Goal: Check status: Check status

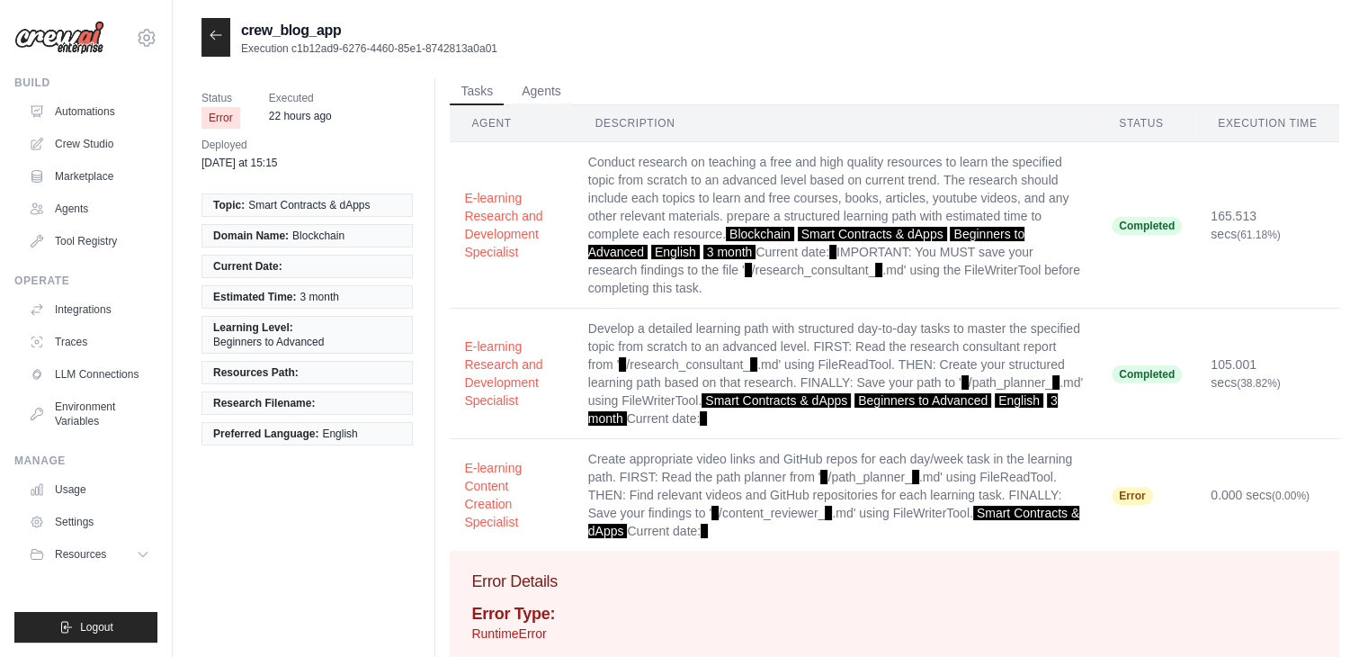
click at [207, 46] on div at bounding box center [216, 37] width 29 height 39
click at [216, 36] on icon at bounding box center [216, 35] width 14 height 14
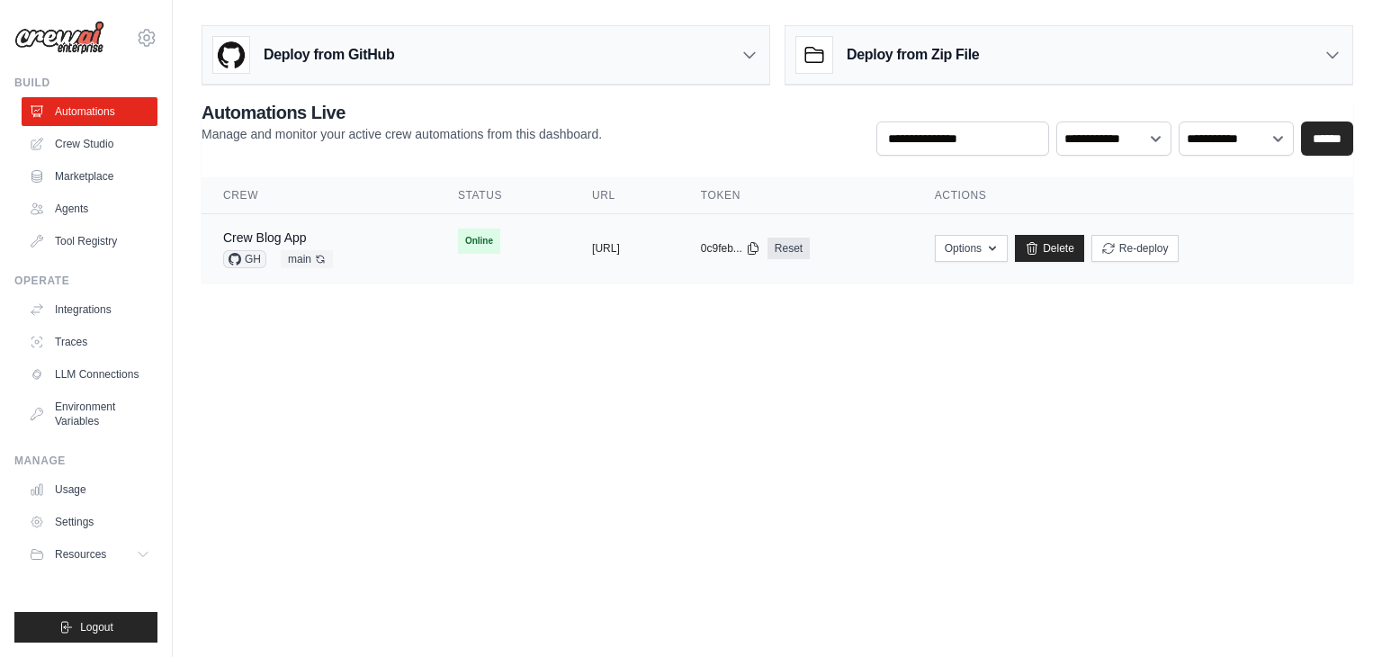
click at [489, 247] on td "Online" at bounding box center [503, 241] width 134 height 54
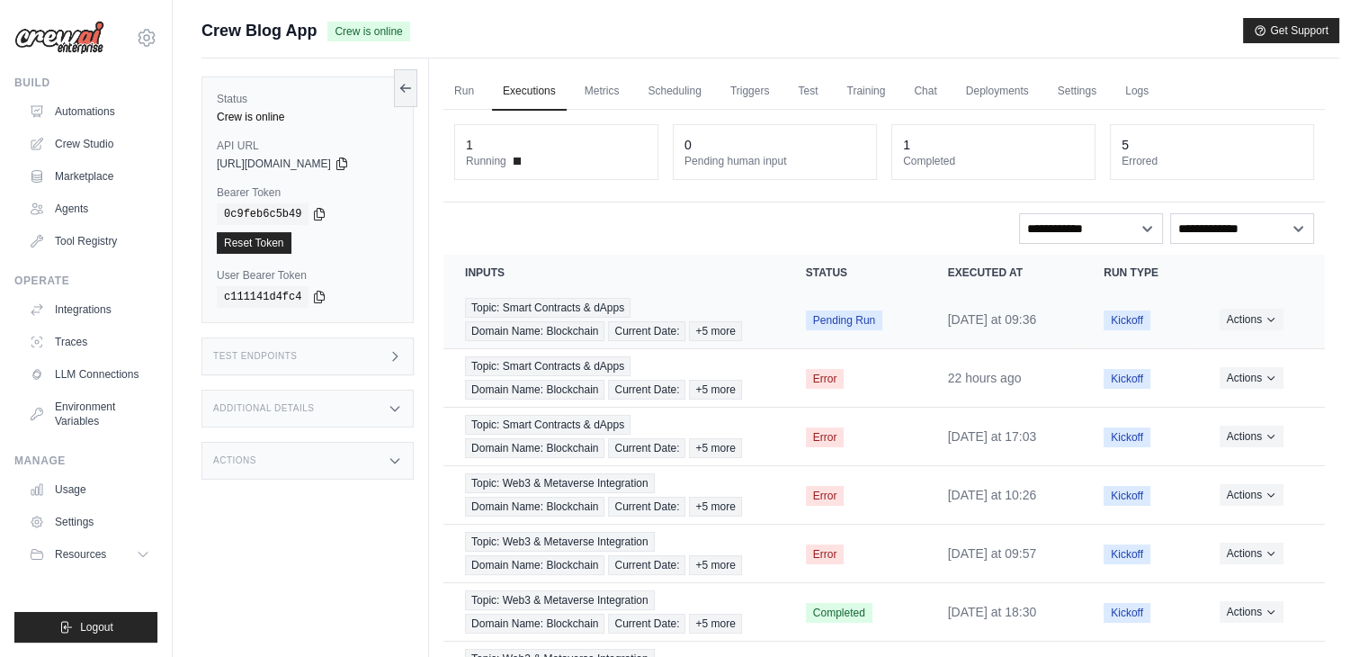
click at [892, 327] on td "Pending Run" at bounding box center [856, 320] width 142 height 58
click at [1243, 321] on button "Actions" at bounding box center [1252, 319] width 64 height 22
click at [1244, 342] on link "View Details" at bounding box center [1245, 351] width 115 height 29
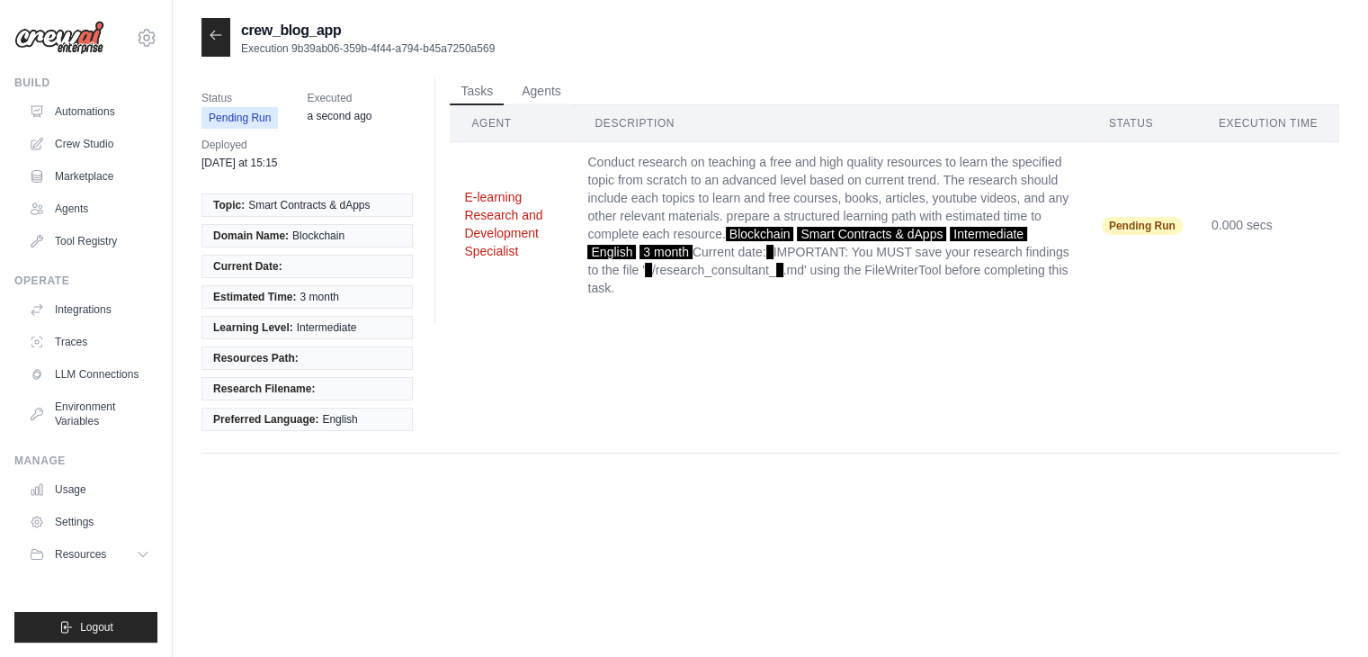
click at [512, 231] on button "E-learning Research and Development Specialist" at bounding box center [511, 224] width 94 height 72
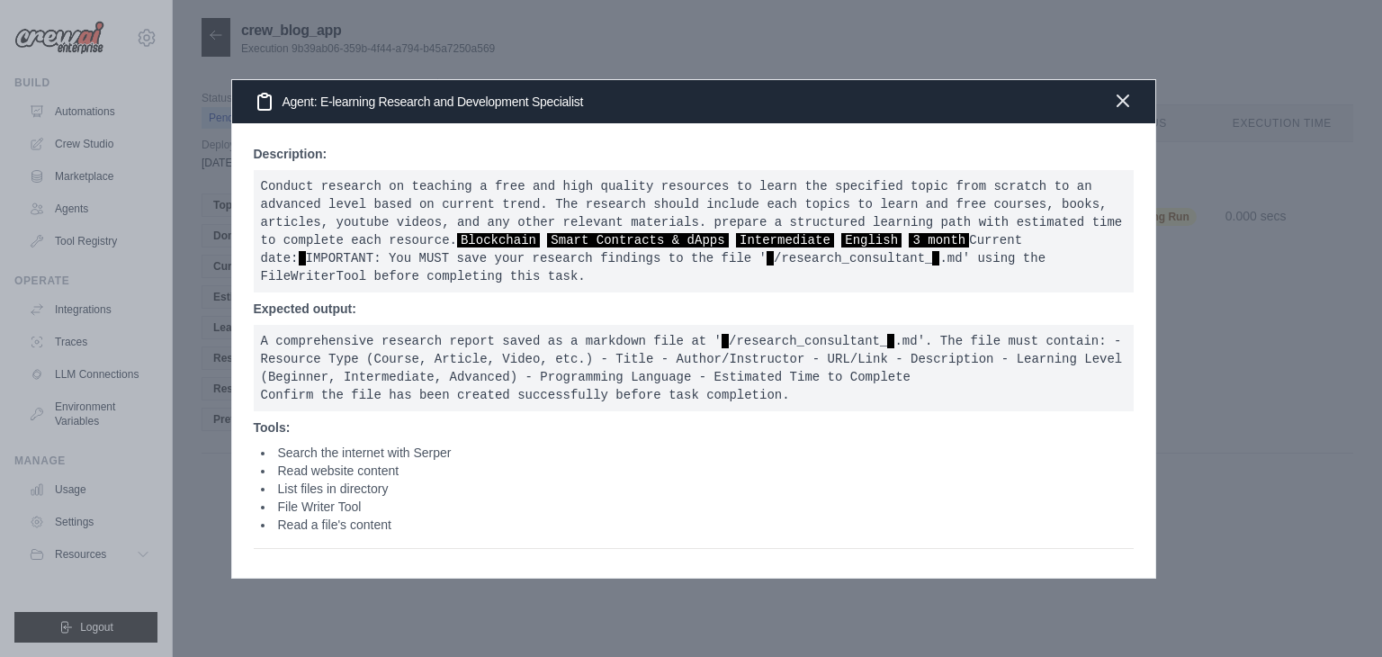
click at [1125, 91] on icon "button" at bounding box center [1123, 101] width 22 height 22
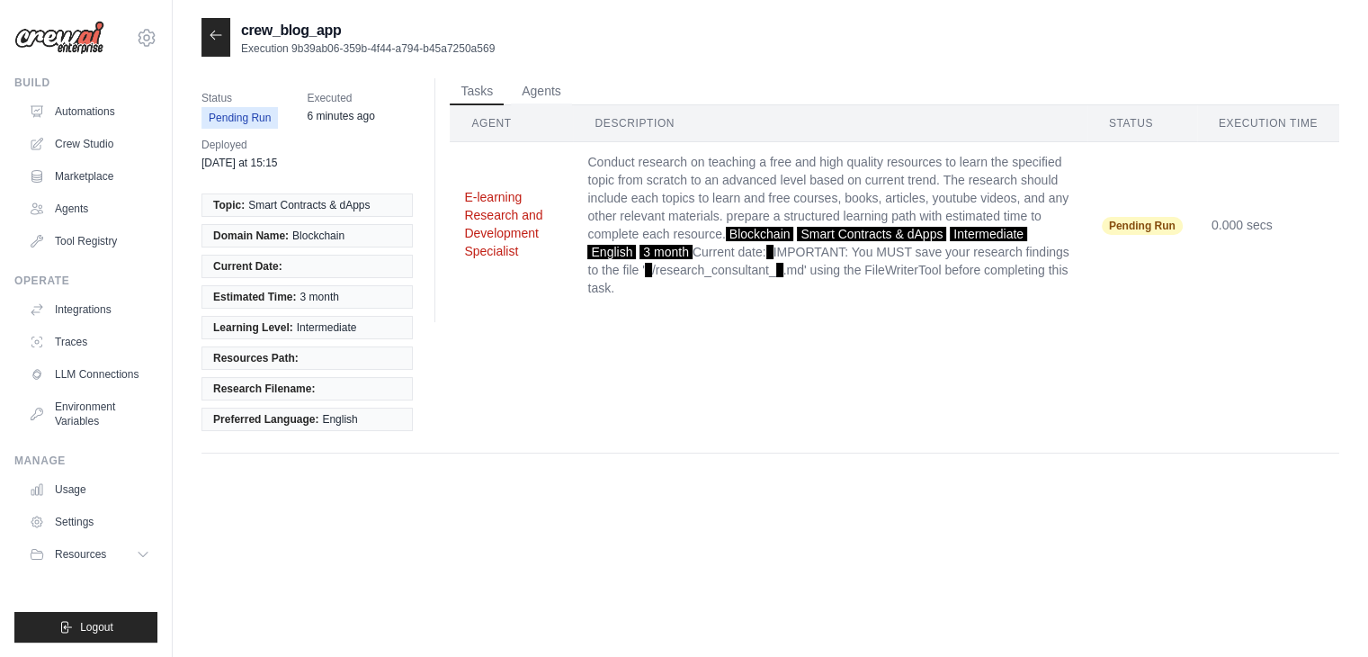
click at [504, 242] on button "E-learning Research and Development Specialist" at bounding box center [511, 224] width 94 height 72
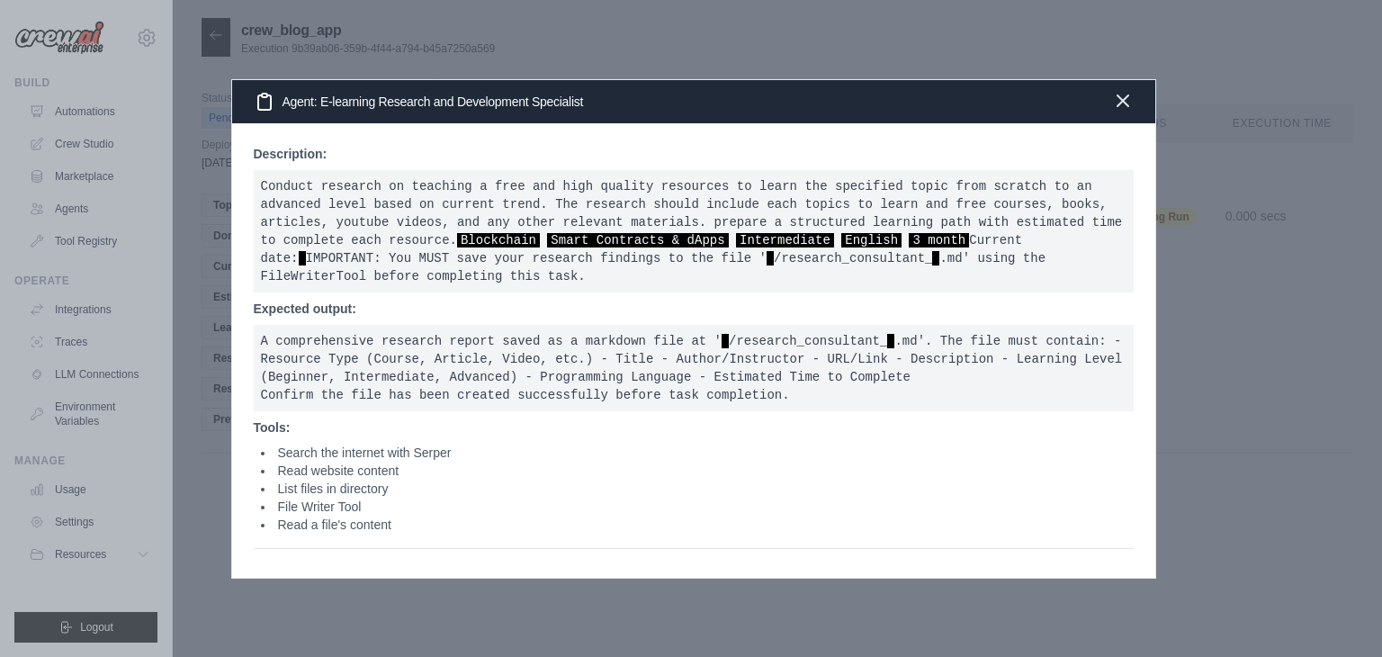
click at [1126, 92] on icon "button" at bounding box center [1123, 101] width 22 height 22
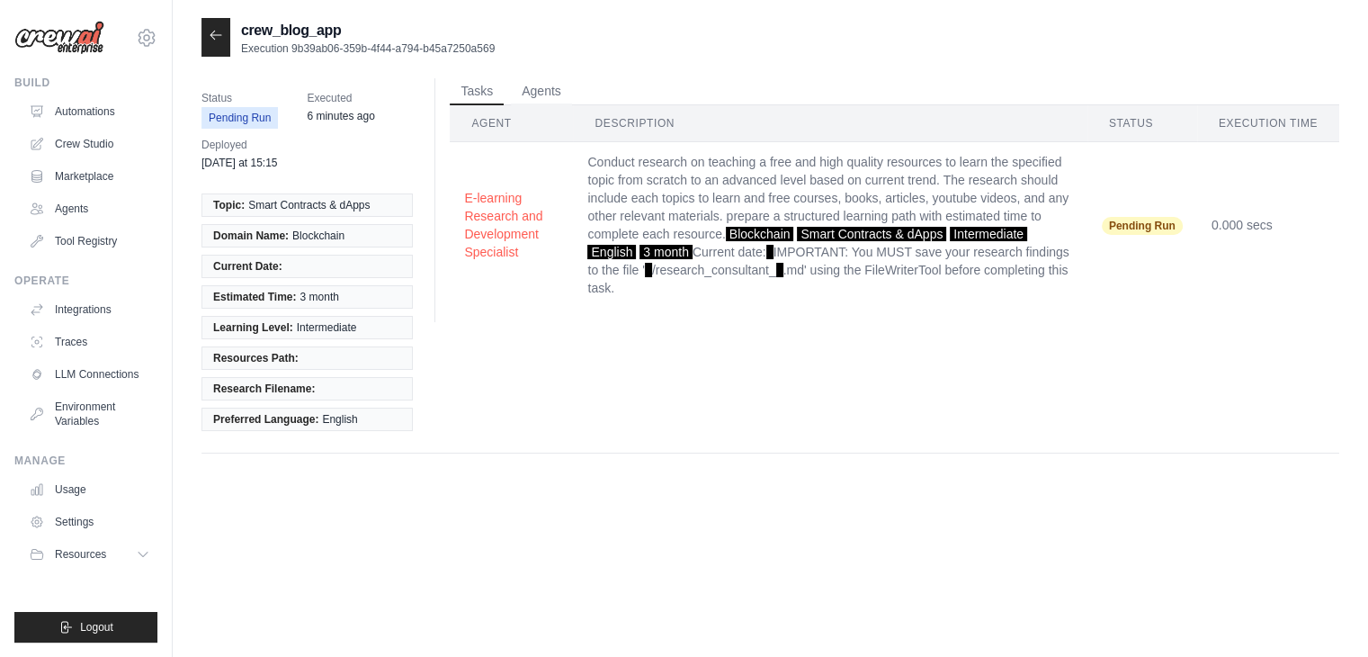
drag, startPoint x: 498, startPoint y: 49, endPoint x: 291, endPoint y: 47, distance: 206.0
click at [291, 47] on div "crew_blog_app Execution 9b39ab06-359b-4f44-a794-b45a7250a569" at bounding box center [771, 37] width 1138 height 39
copy p "9b39ab06-359b-4f44-a794-b45a7250a569"
click at [221, 30] on icon at bounding box center [216, 35] width 14 height 14
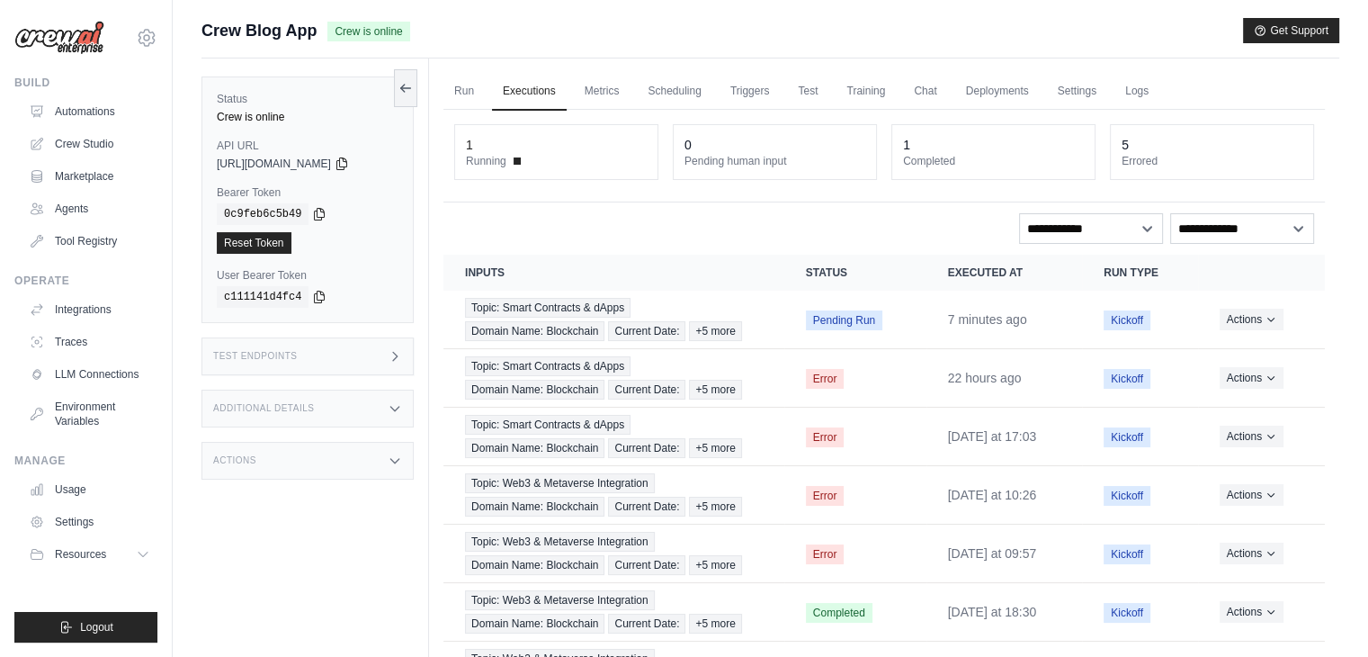
click at [352, 357] on div "Test Endpoints" at bounding box center [308, 356] width 212 height 38
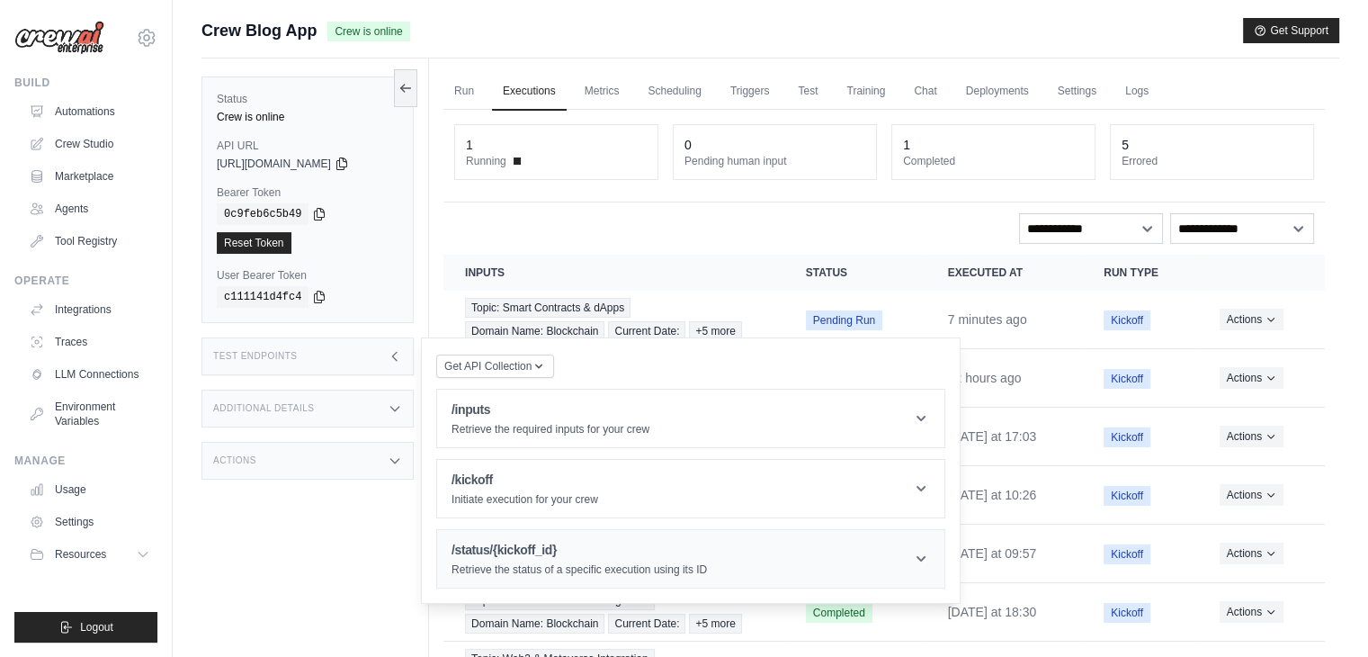
click at [581, 562] on p "Retrieve the status of a specific execution using its ID" at bounding box center [580, 569] width 256 height 14
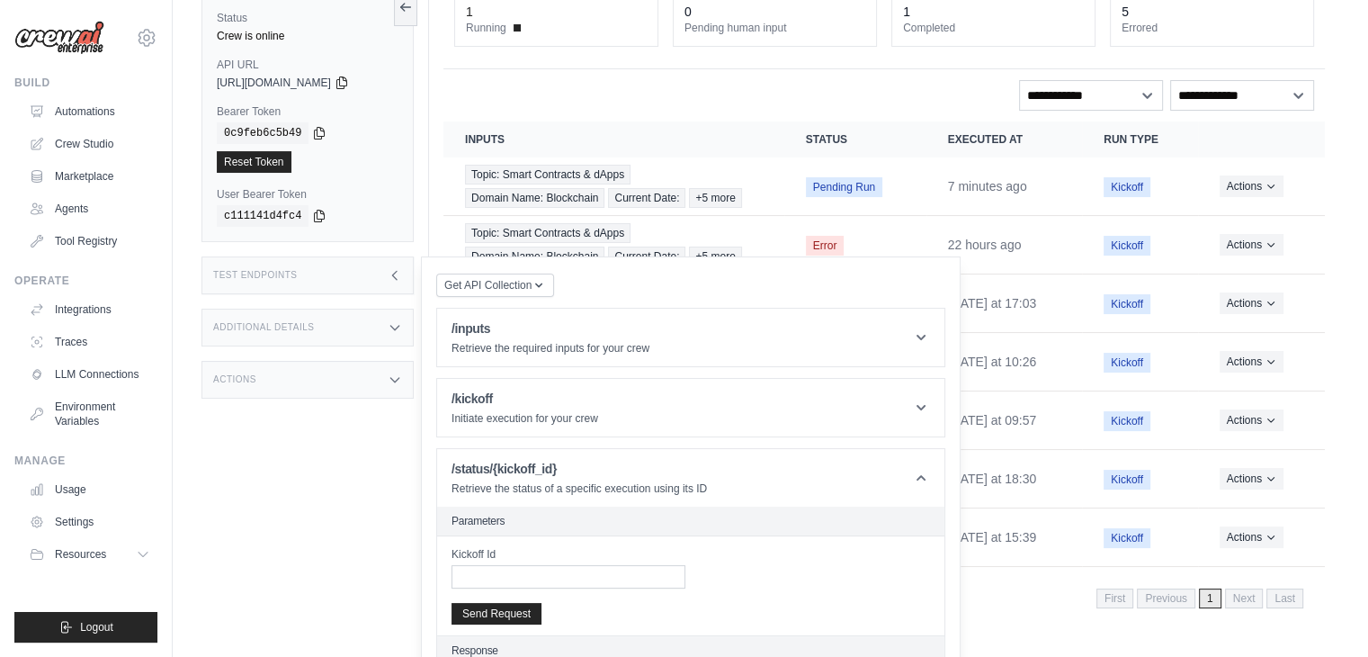
scroll to position [132, 0]
click at [534, 578] on input "Kickoff Id" at bounding box center [569, 577] width 234 height 23
paste input "**********"
click at [464, 573] on input "**********" at bounding box center [569, 577] width 234 height 23
type input "**********"
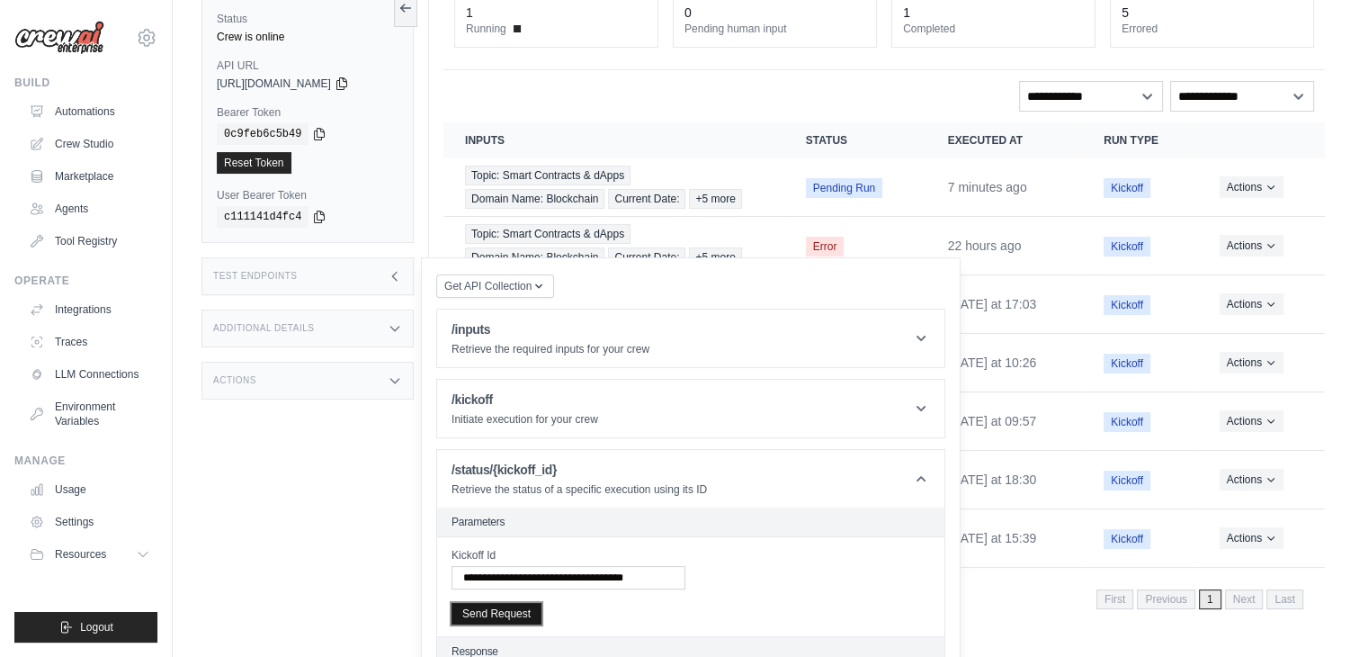
click at [482, 603] on button "Send Request" at bounding box center [497, 614] width 90 height 22
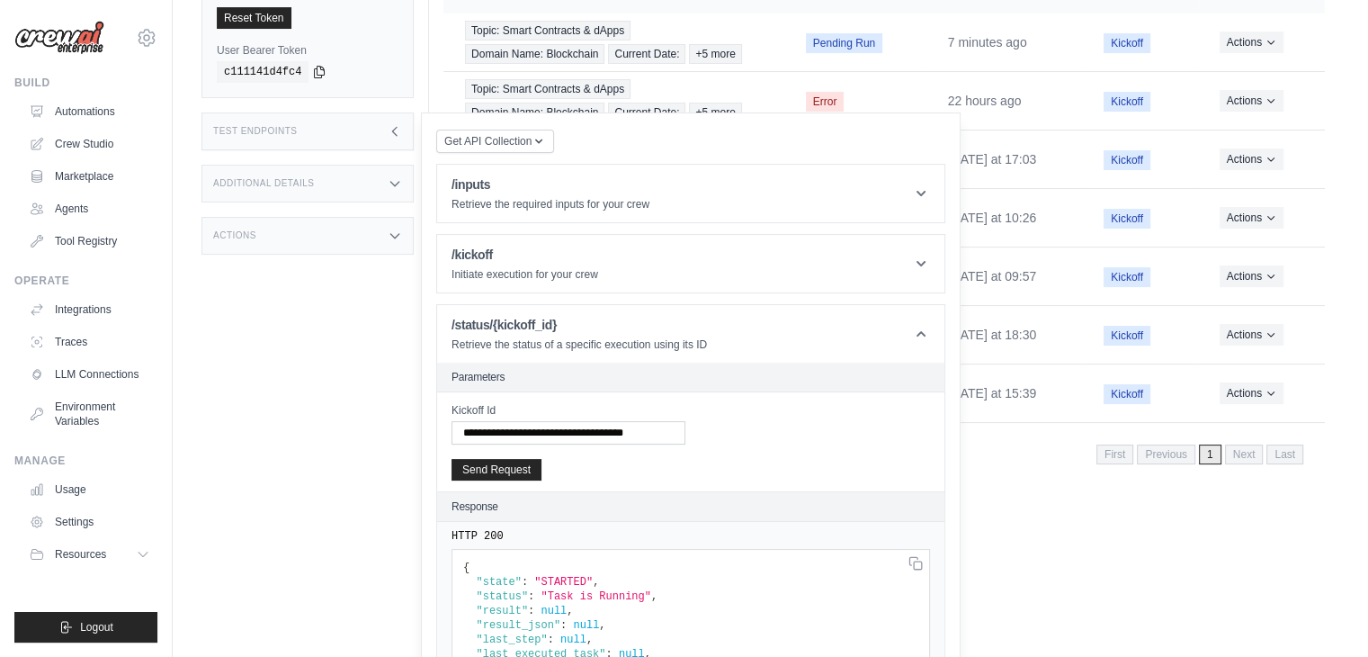
scroll to position [296, 0]
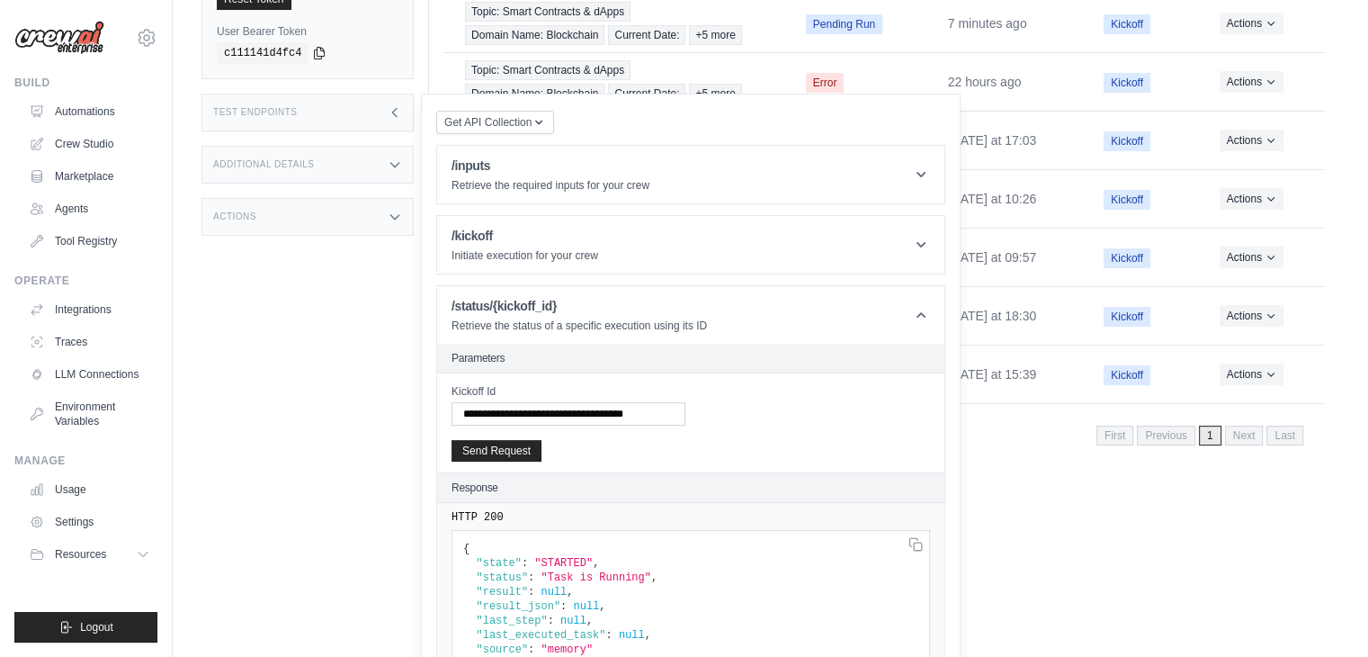
click at [1033, 489] on html "yugeshkaran01@gmail.com Settings Build Automations Crew Studio" at bounding box center [684, 96] width 1368 height 785
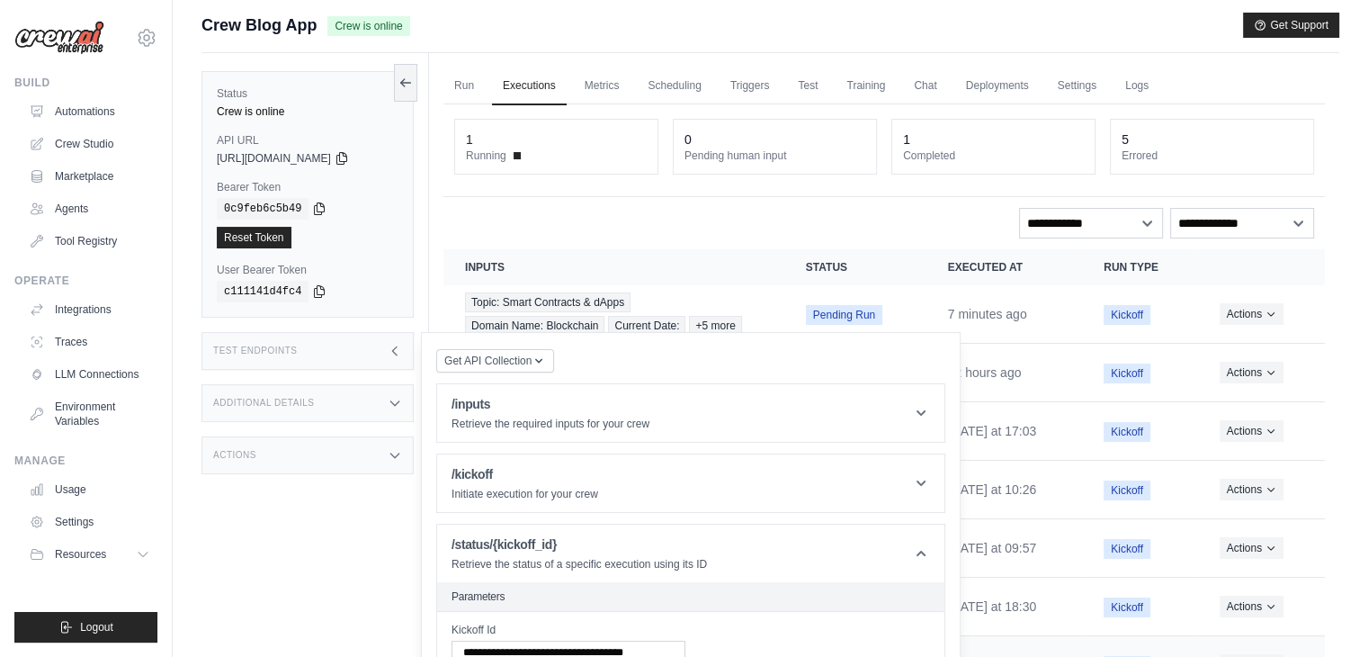
scroll to position [4, 0]
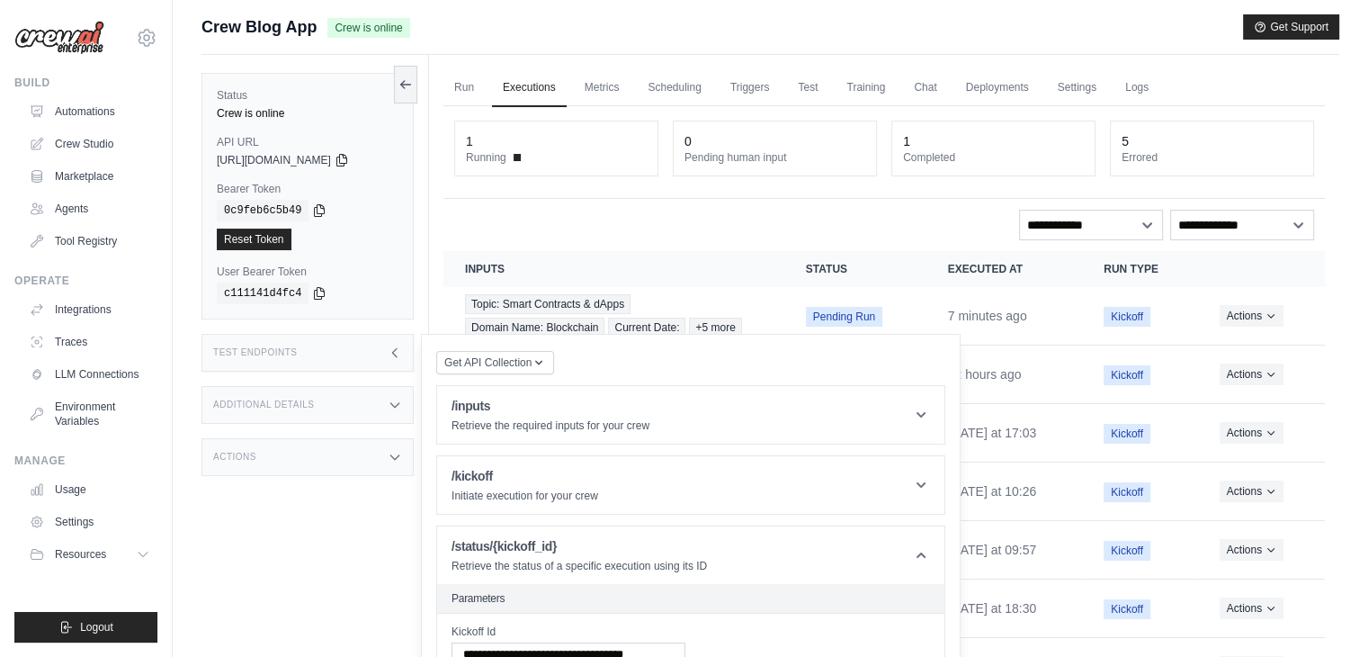
click at [803, 220] on div "**********" at bounding box center [884, 225] width 860 height 31
click at [399, 350] on icon at bounding box center [395, 352] width 14 height 14
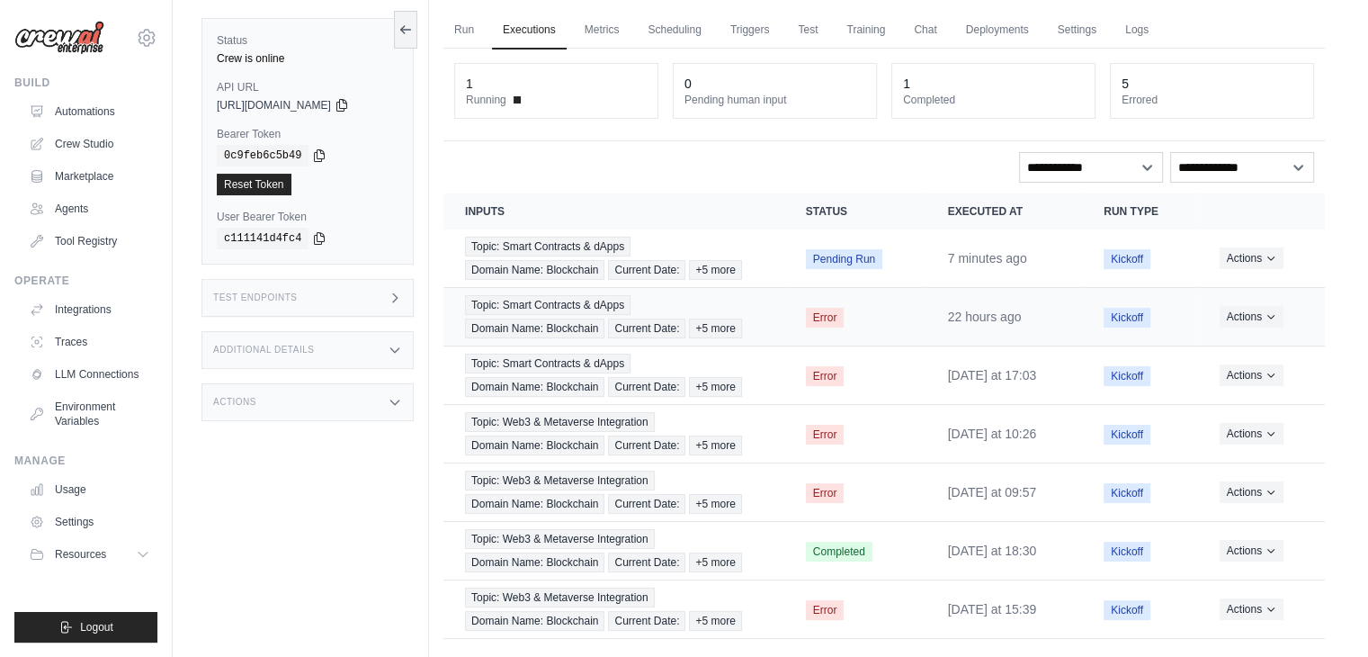
scroll to position [63, 0]
click at [1267, 245] on button "Actions" at bounding box center [1252, 256] width 64 height 22
click at [1256, 285] on td "Actions View Details Delete" at bounding box center [1261, 314] width 127 height 58
click at [1256, 270] on td "Actions View Details Delete" at bounding box center [1261, 257] width 127 height 58
click at [1256, 261] on button "Actions" at bounding box center [1252, 256] width 64 height 22
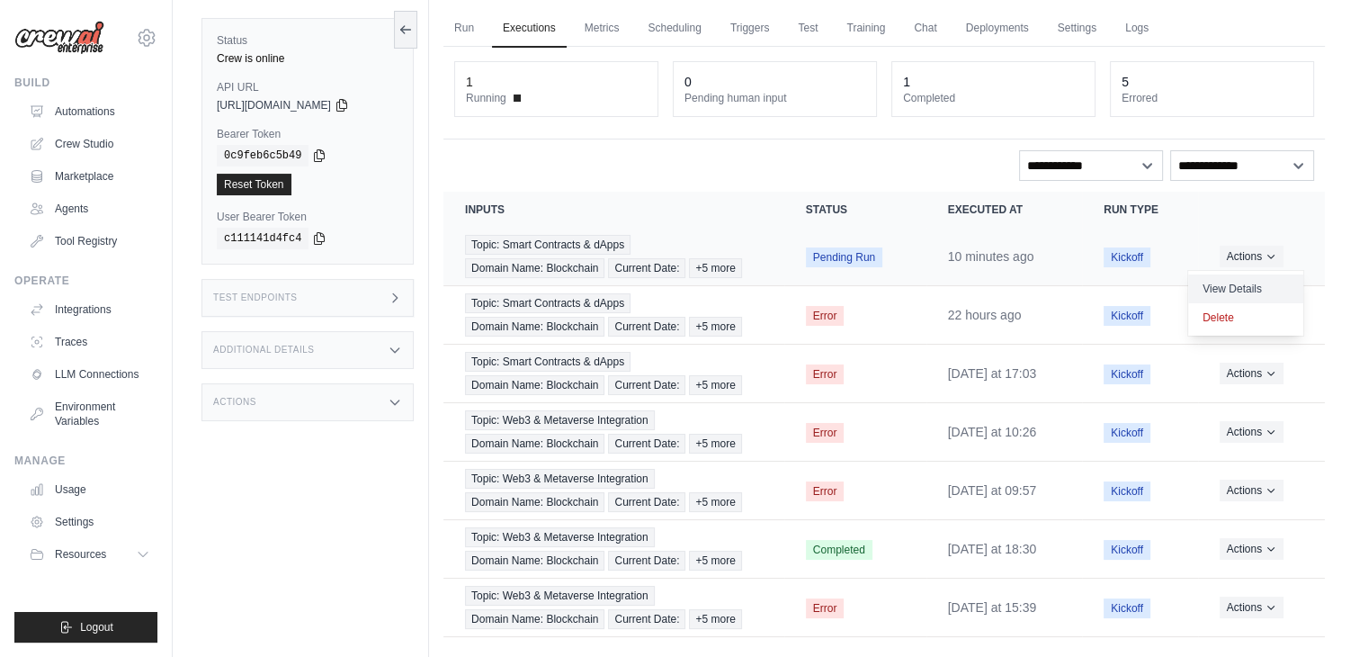
click at [1249, 284] on link "View Details" at bounding box center [1245, 288] width 115 height 29
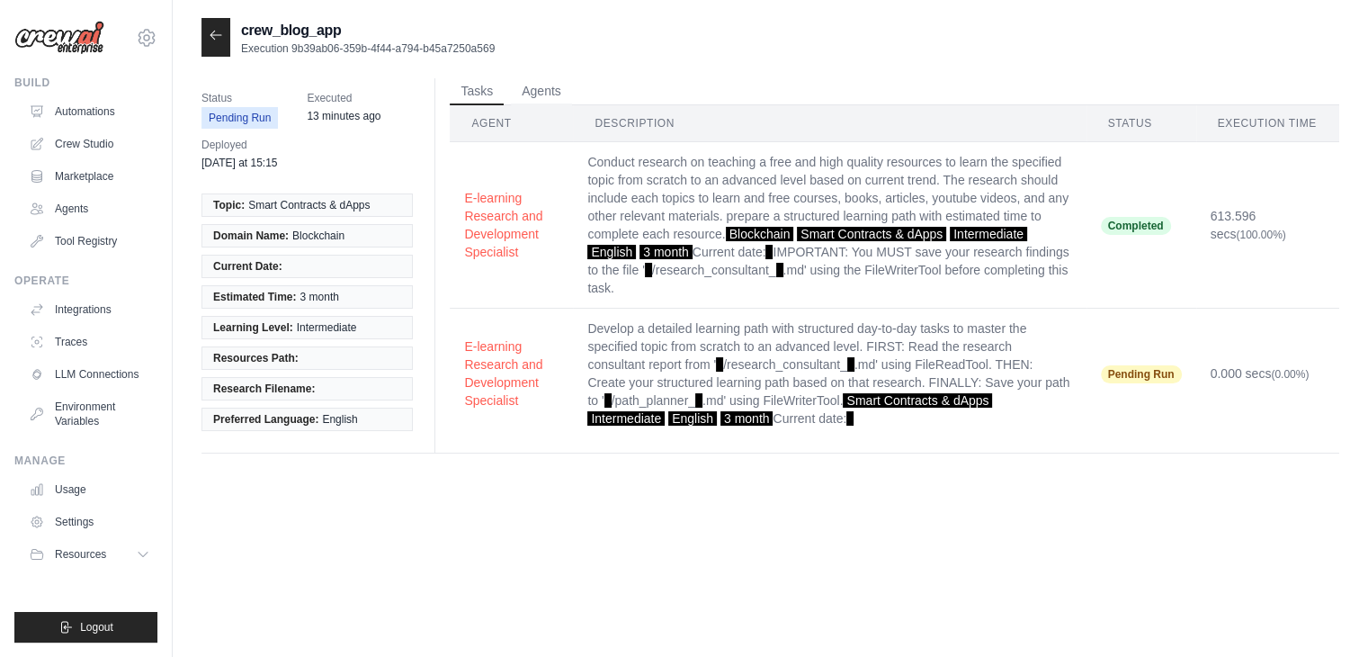
click at [515, 527] on div "crew_blog_app Execution 9b39ab06-359b-4f44-a794-b45a7250a569 Status Pending Run…" at bounding box center [771, 346] width 1138 height 657
click at [491, 379] on button "E-learning Research and Development Specialist" at bounding box center [511, 372] width 94 height 72
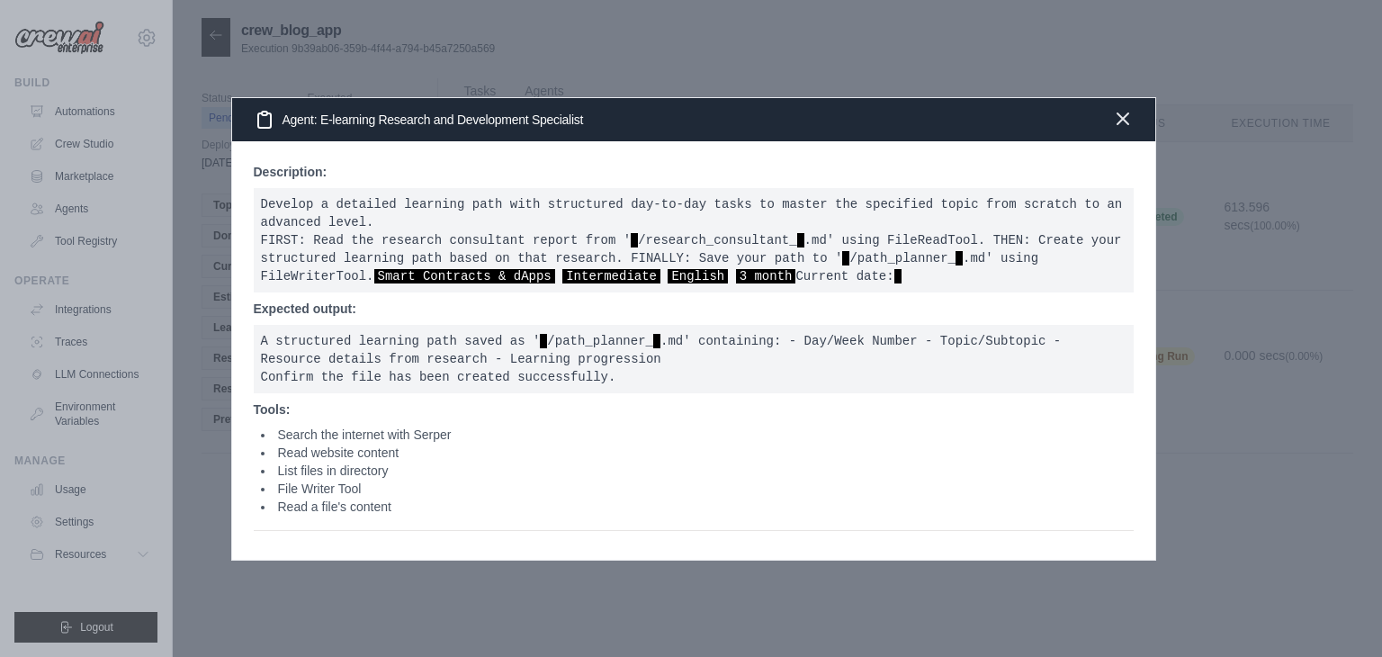
click at [1128, 110] on icon "button" at bounding box center [1123, 119] width 22 height 22
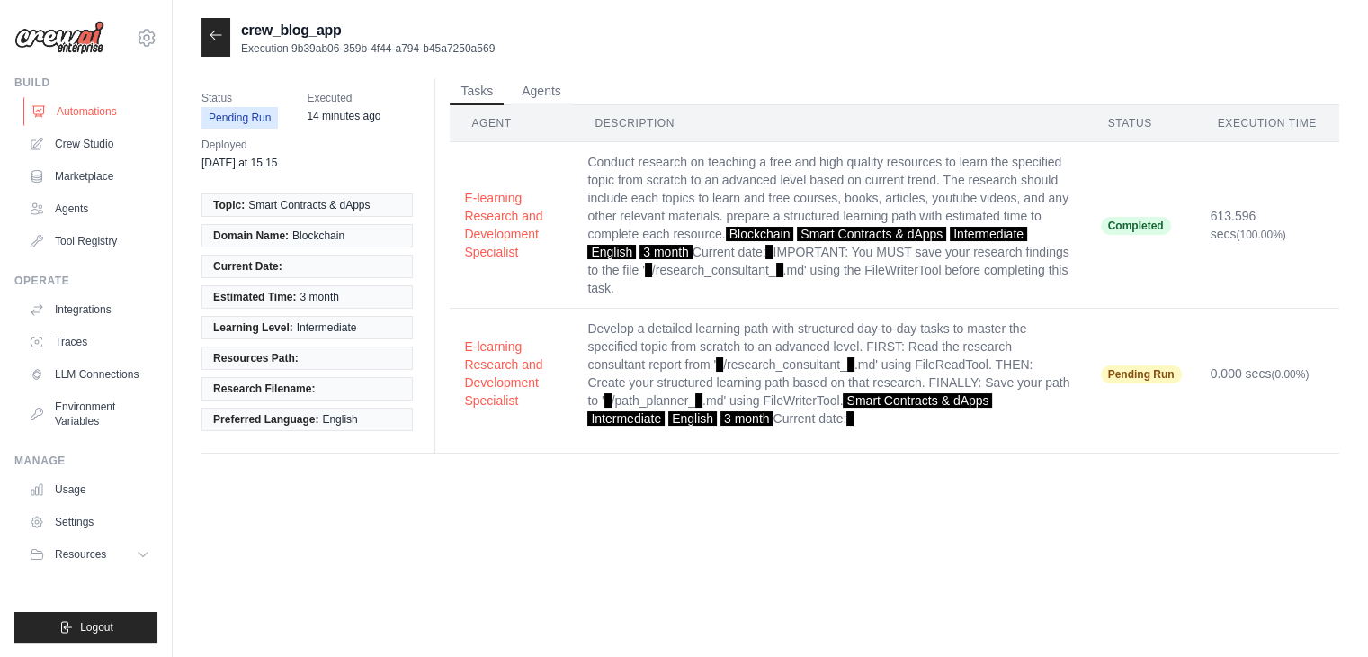
click at [98, 105] on link "Automations" at bounding box center [91, 111] width 136 height 29
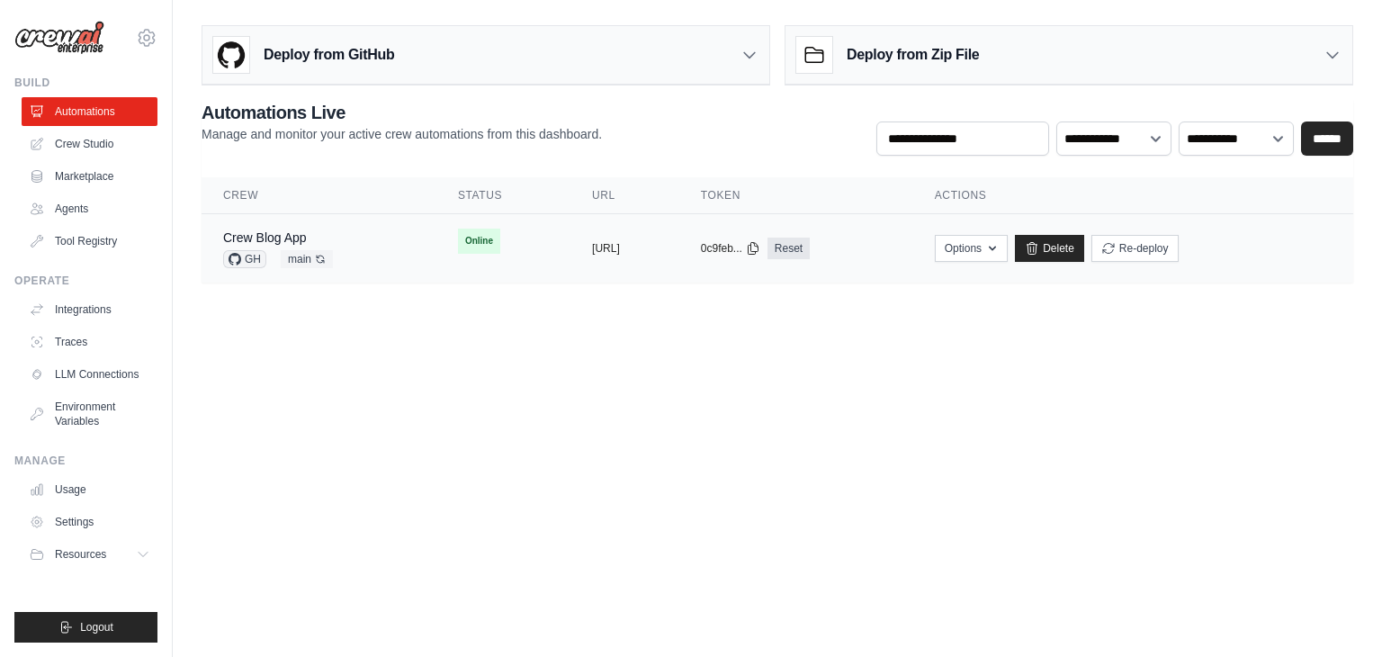
click at [384, 242] on td "Crew Blog App GH main Auto-deploy enabled" at bounding box center [319, 248] width 235 height 69
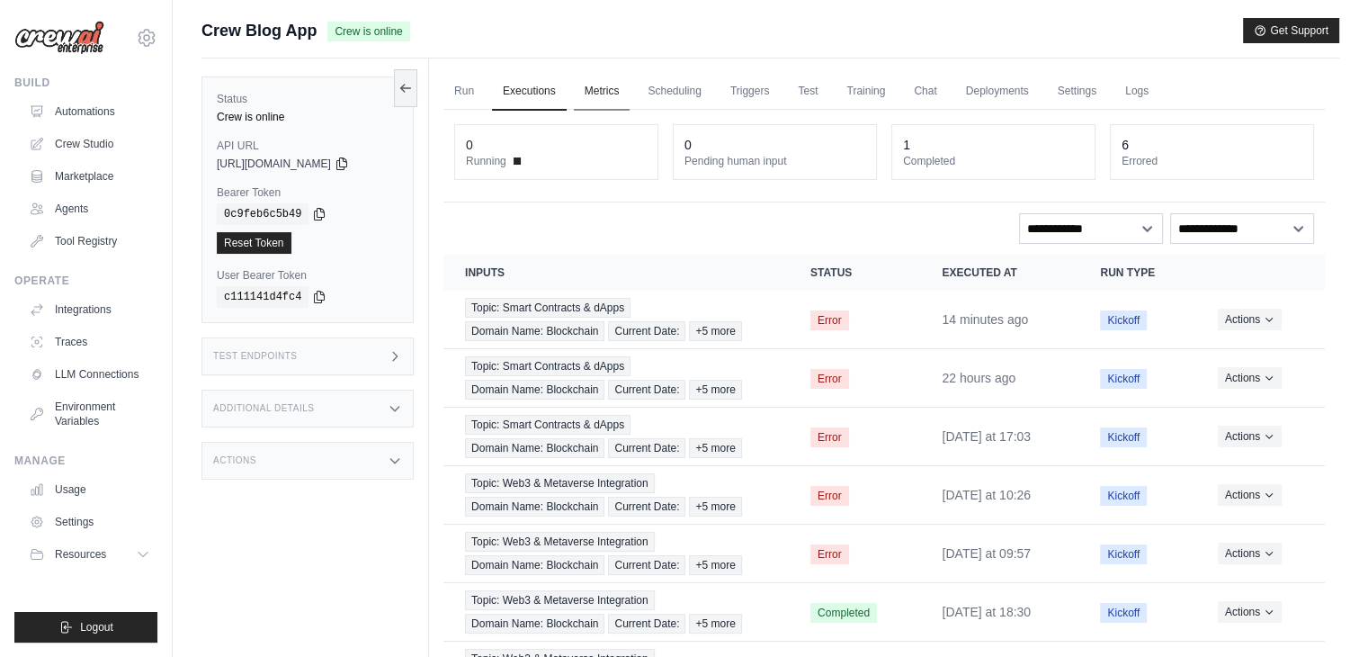
click at [608, 86] on link "Metrics" at bounding box center [602, 92] width 57 height 38
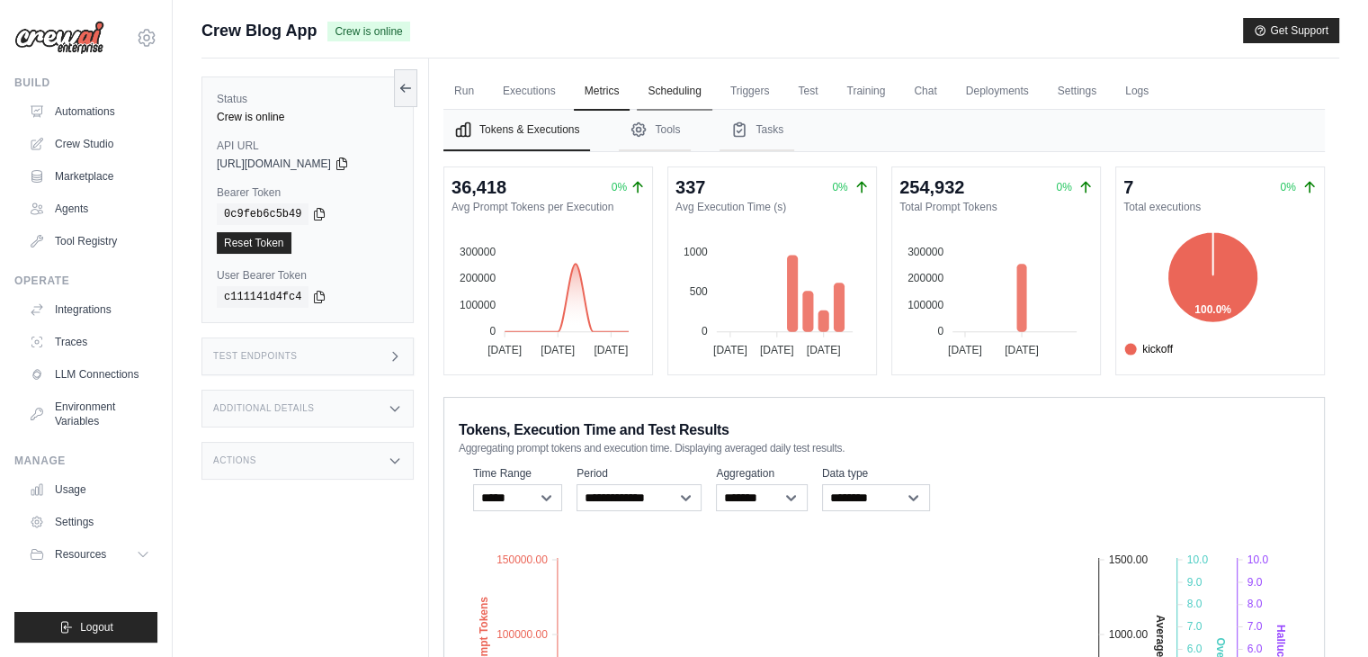
click at [702, 91] on link "Scheduling" at bounding box center [674, 92] width 75 height 38
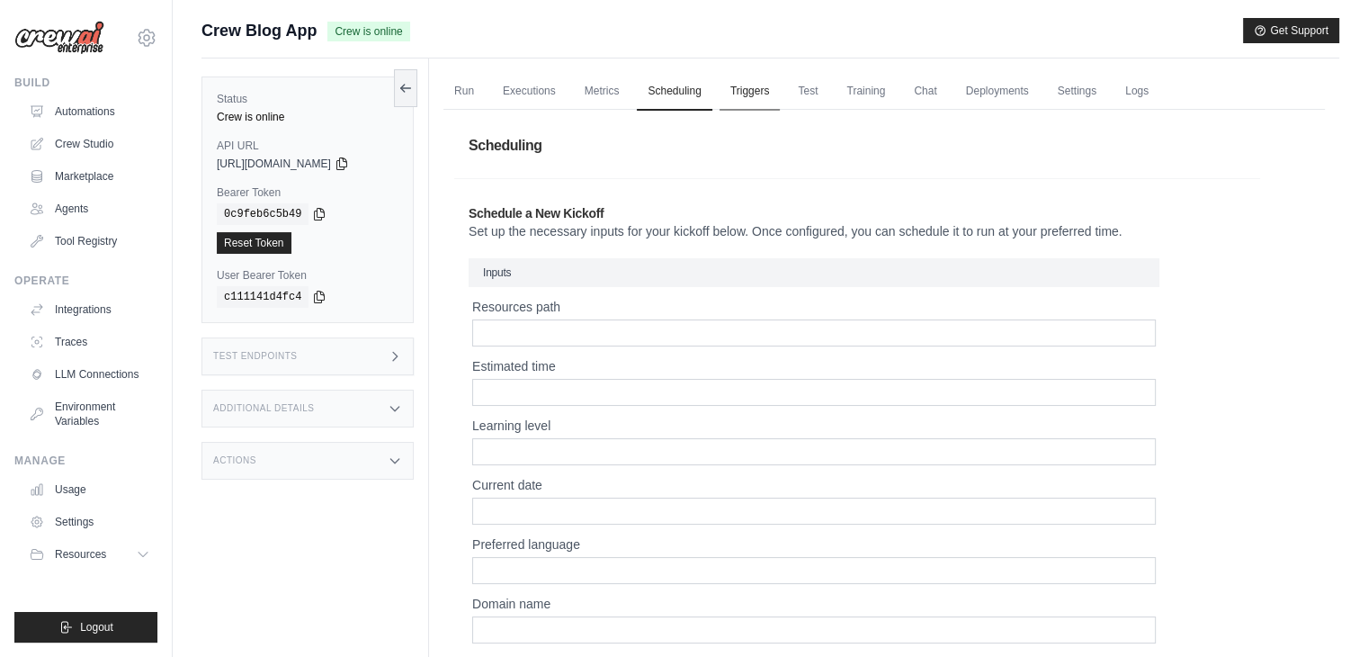
click at [730, 91] on link "Triggers" at bounding box center [750, 92] width 61 height 38
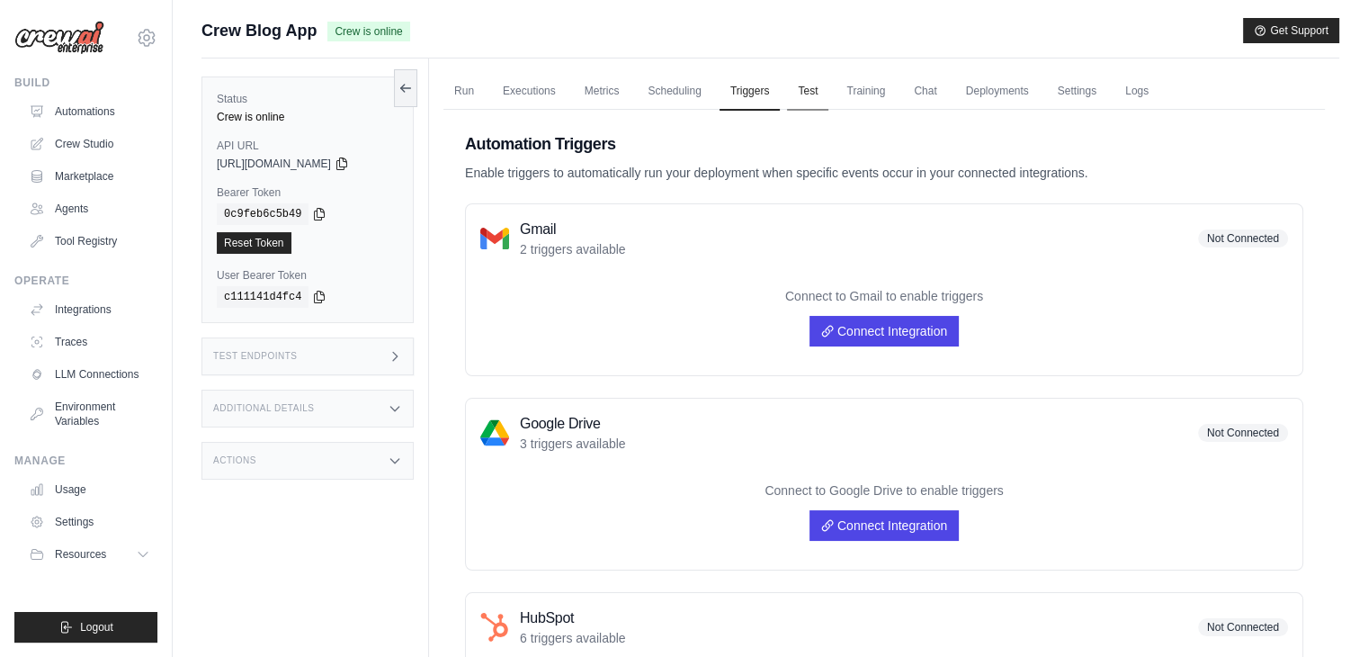
click at [807, 91] on link "Test" at bounding box center [807, 92] width 41 height 38
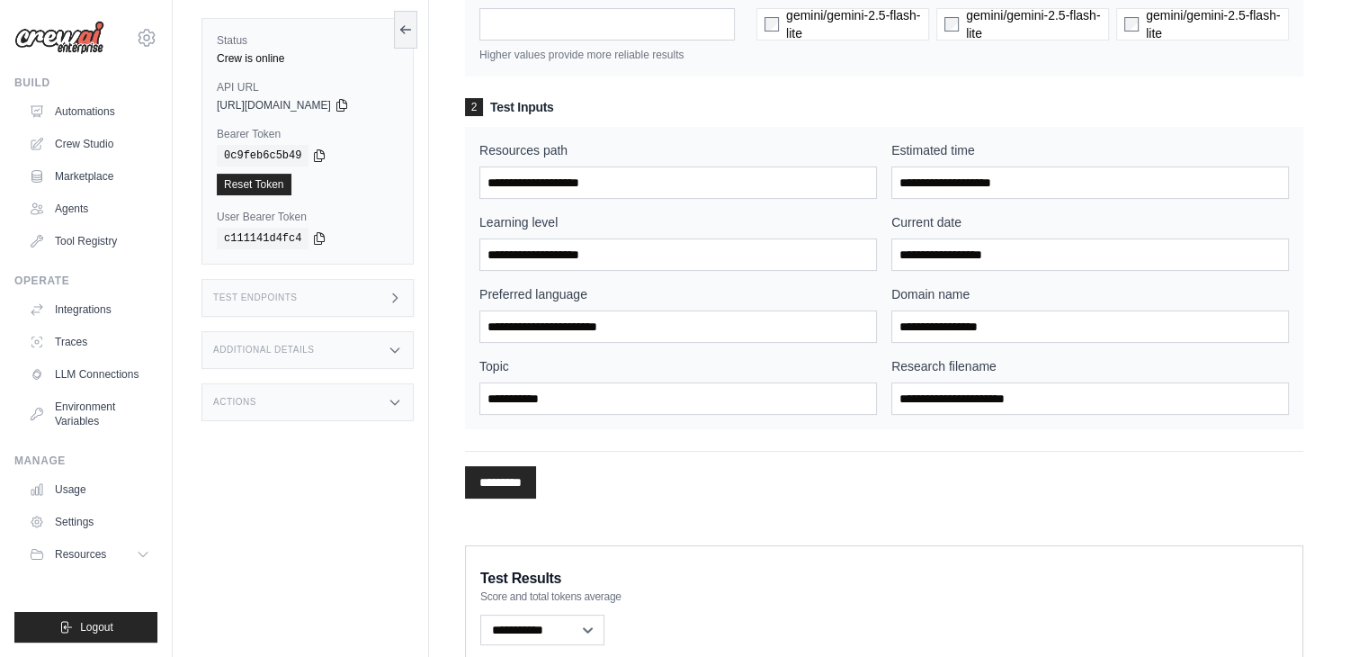
scroll to position [223, 0]
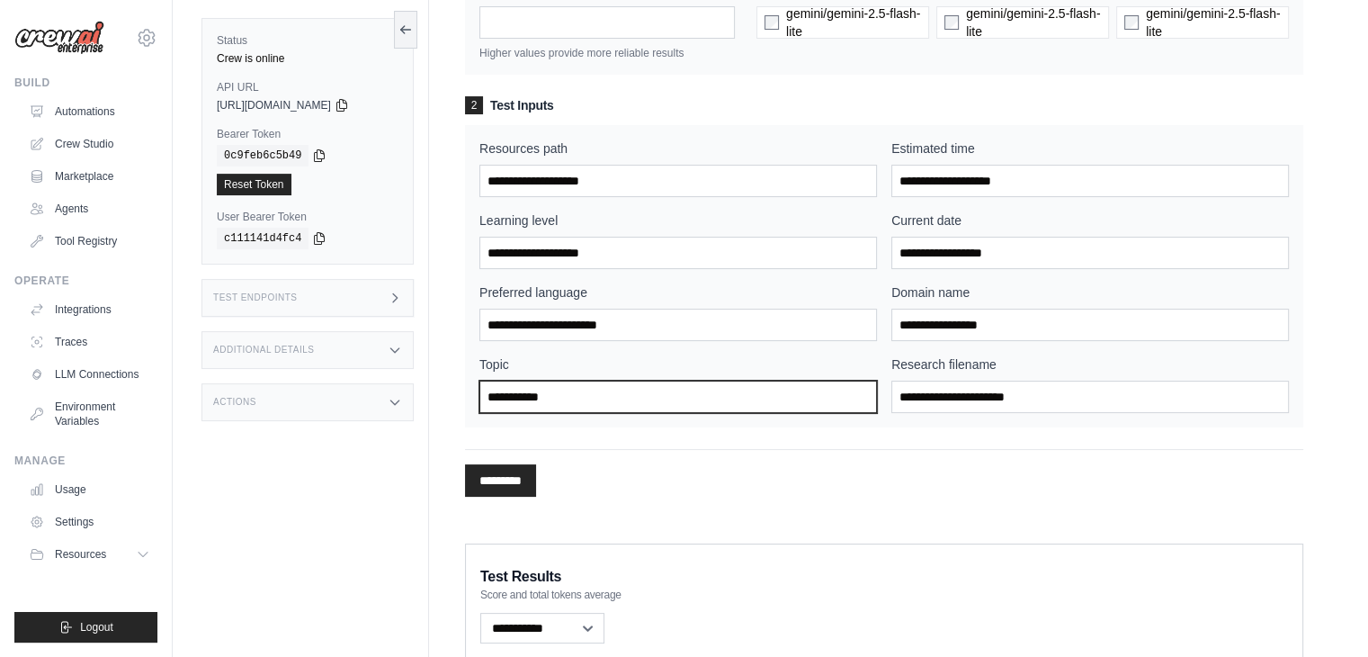
click at [615, 400] on input "Topic" at bounding box center [679, 397] width 398 height 32
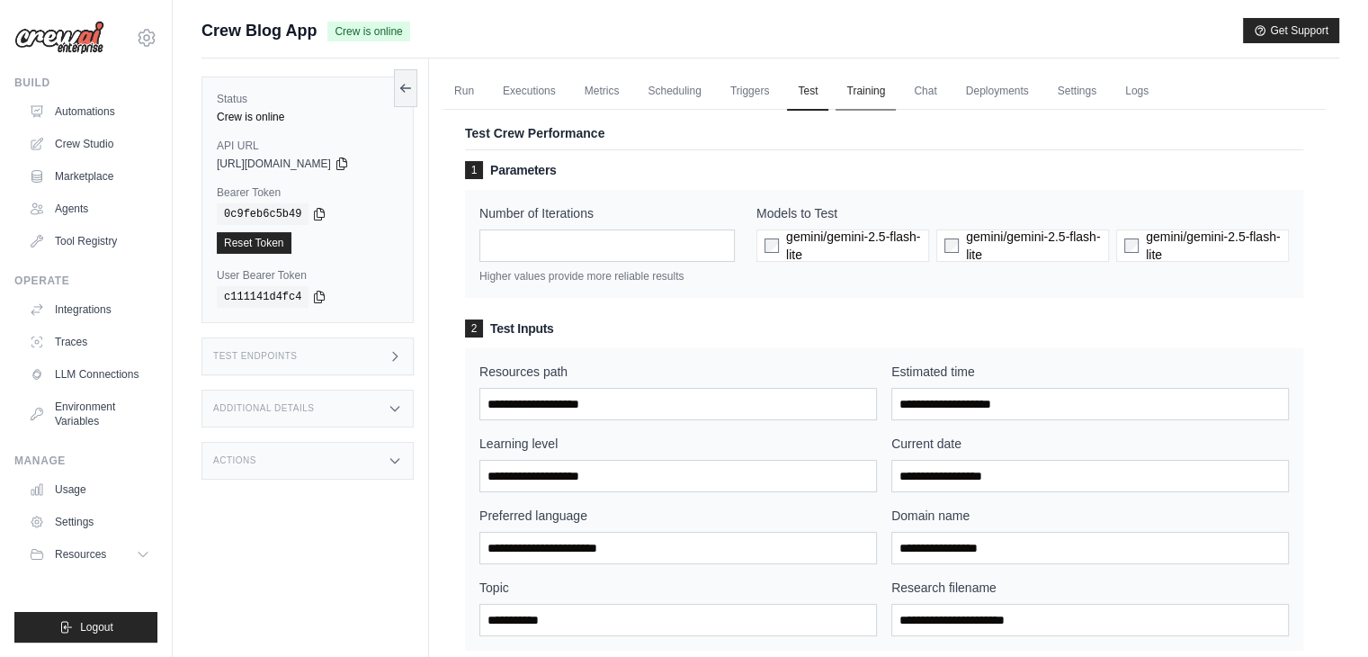
click at [879, 94] on link "Training" at bounding box center [866, 92] width 60 height 38
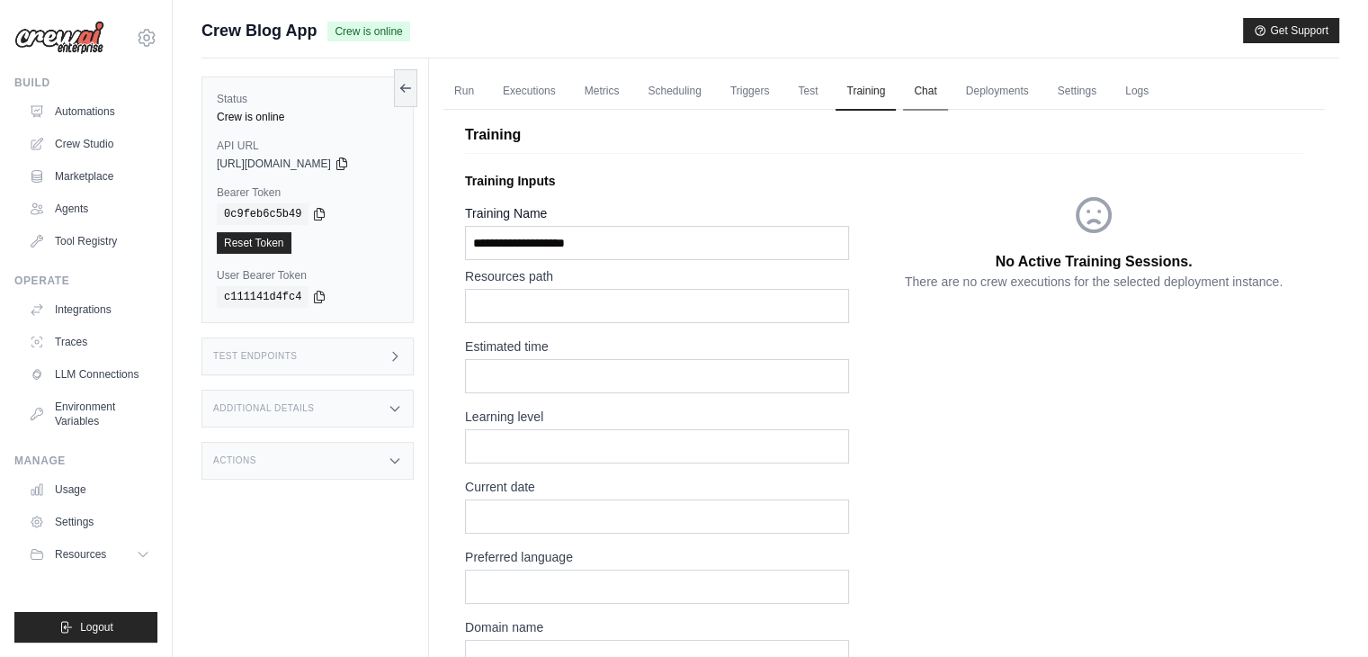
click at [910, 95] on link "Chat" at bounding box center [925, 92] width 44 height 38
click at [1015, 102] on link "Deployments" at bounding box center [997, 92] width 85 height 38
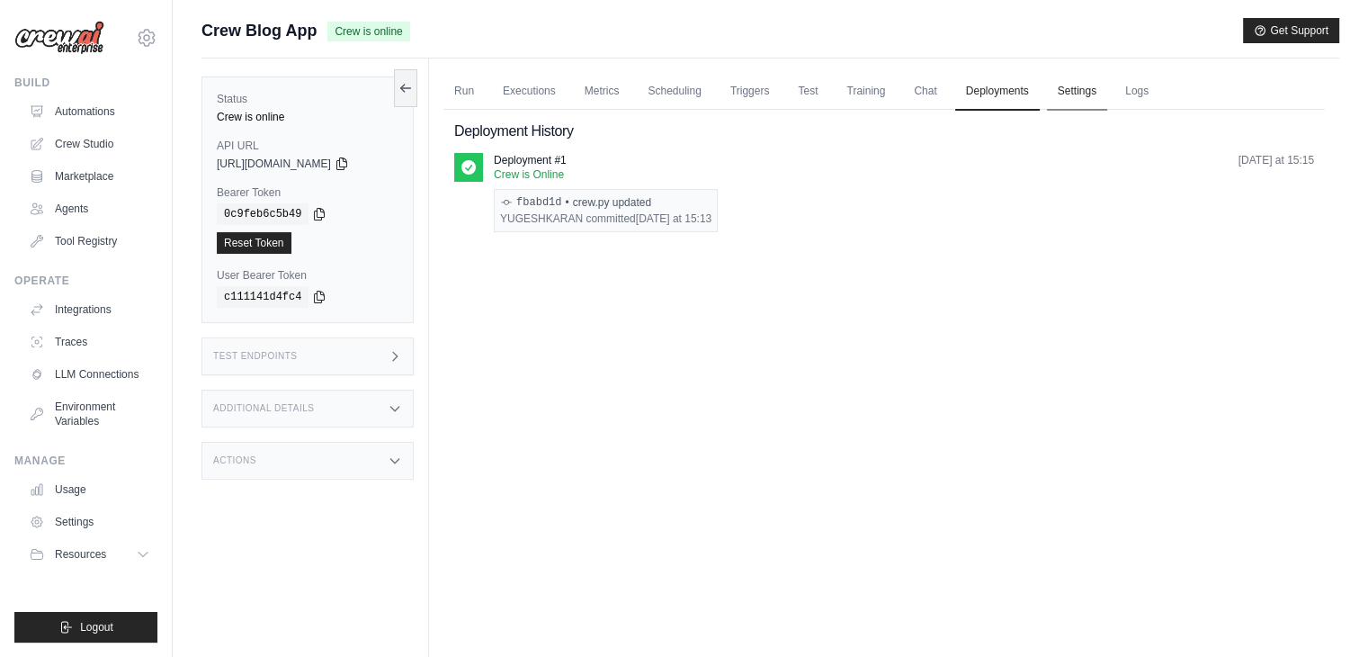
click at [1063, 88] on link "Settings" at bounding box center [1077, 92] width 60 height 38
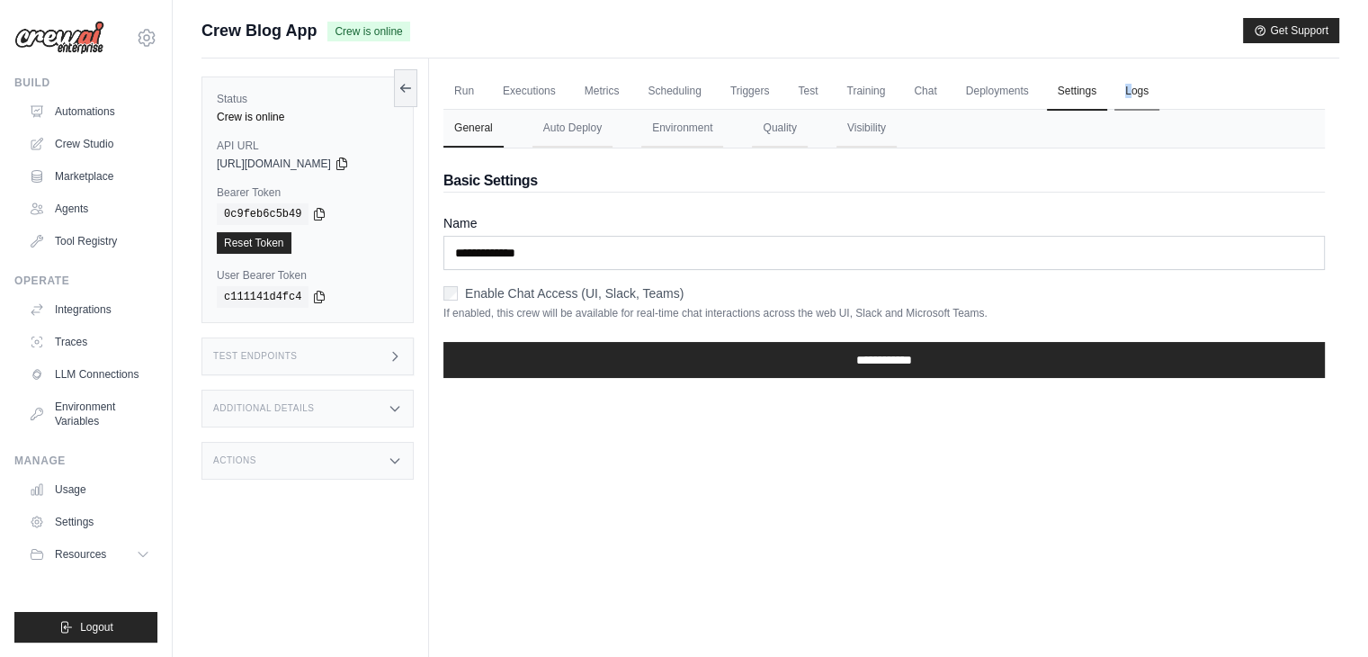
drag, startPoint x: 1151, startPoint y: 69, endPoint x: 1129, endPoint y: 104, distance: 41.2
click at [1129, 104] on div "Run Executions Metrics Scheduling Triggers Test Training Chat Deployments Setti…" at bounding box center [884, 386] width 910 height 657
click at [1129, 104] on link "Logs" at bounding box center [1137, 92] width 45 height 38
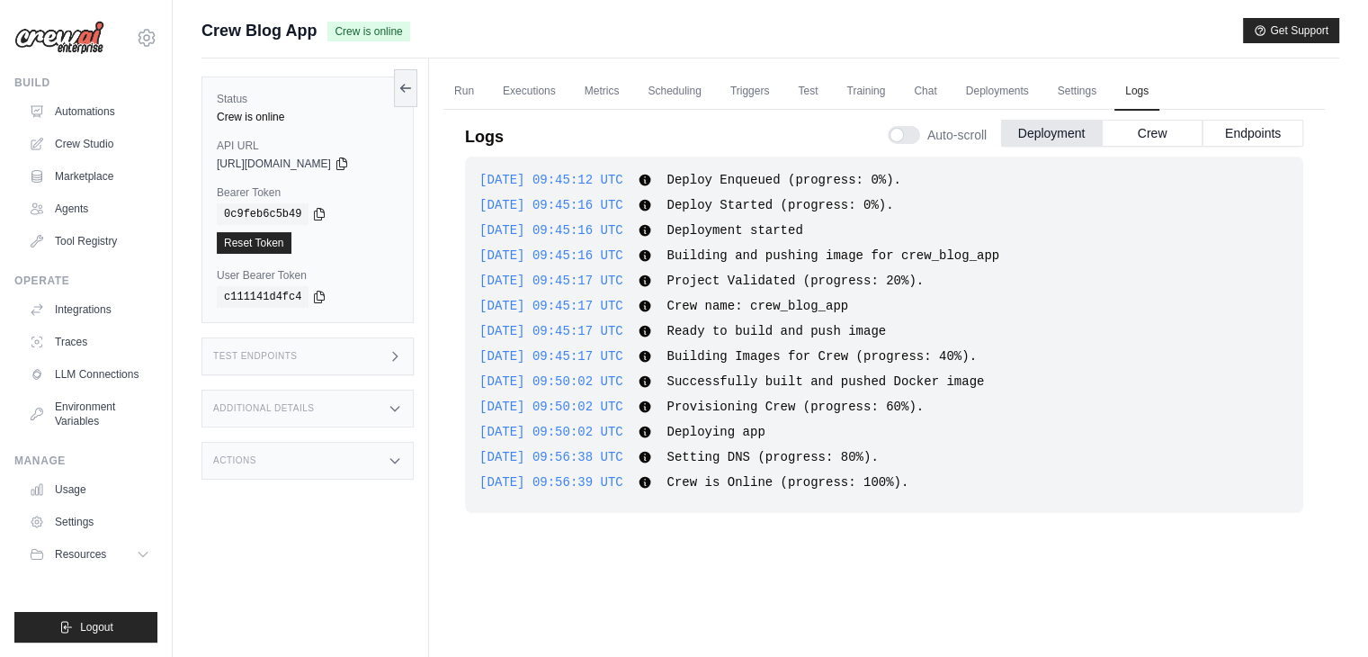
click at [910, 336] on div "2025-09-12 09:45:17 UTC Ready to build and push image Show more Show less" at bounding box center [885, 331] width 810 height 18
click at [1126, 123] on button "Crew" at bounding box center [1152, 132] width 101 height 27
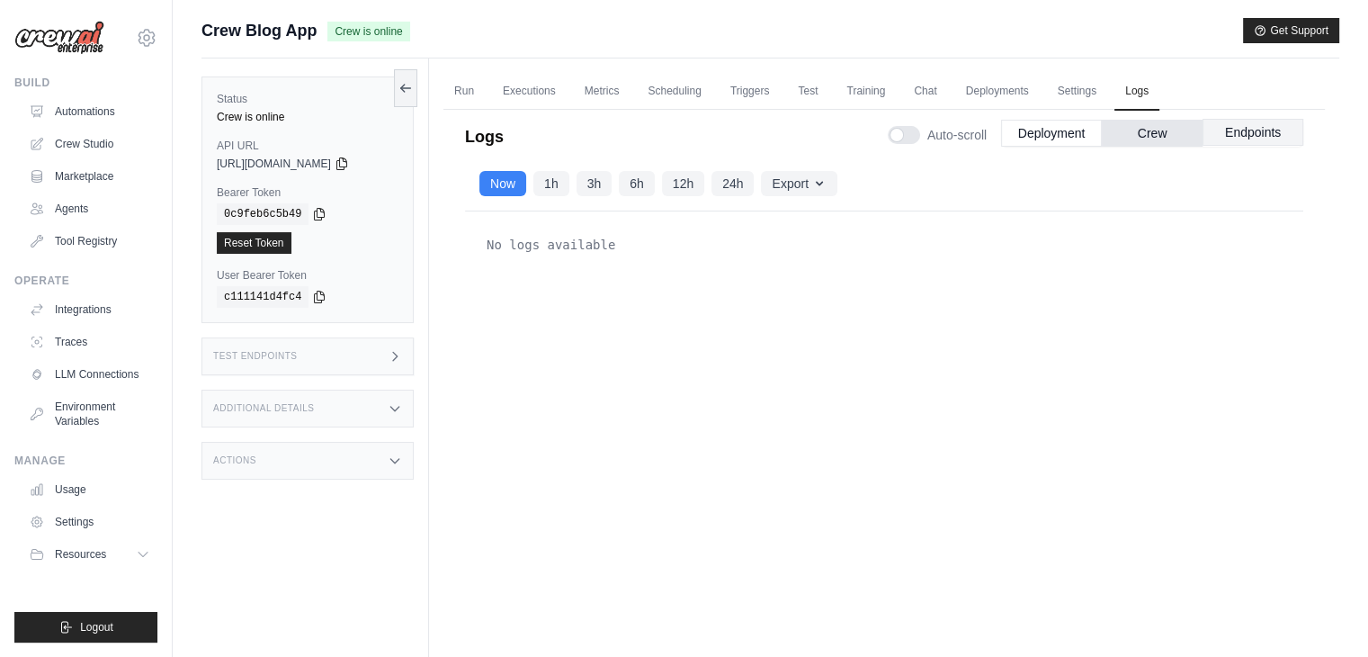
click at [1244, 120] on button "Endpoints" at bounding box center [1253, 132] width 101 height 27
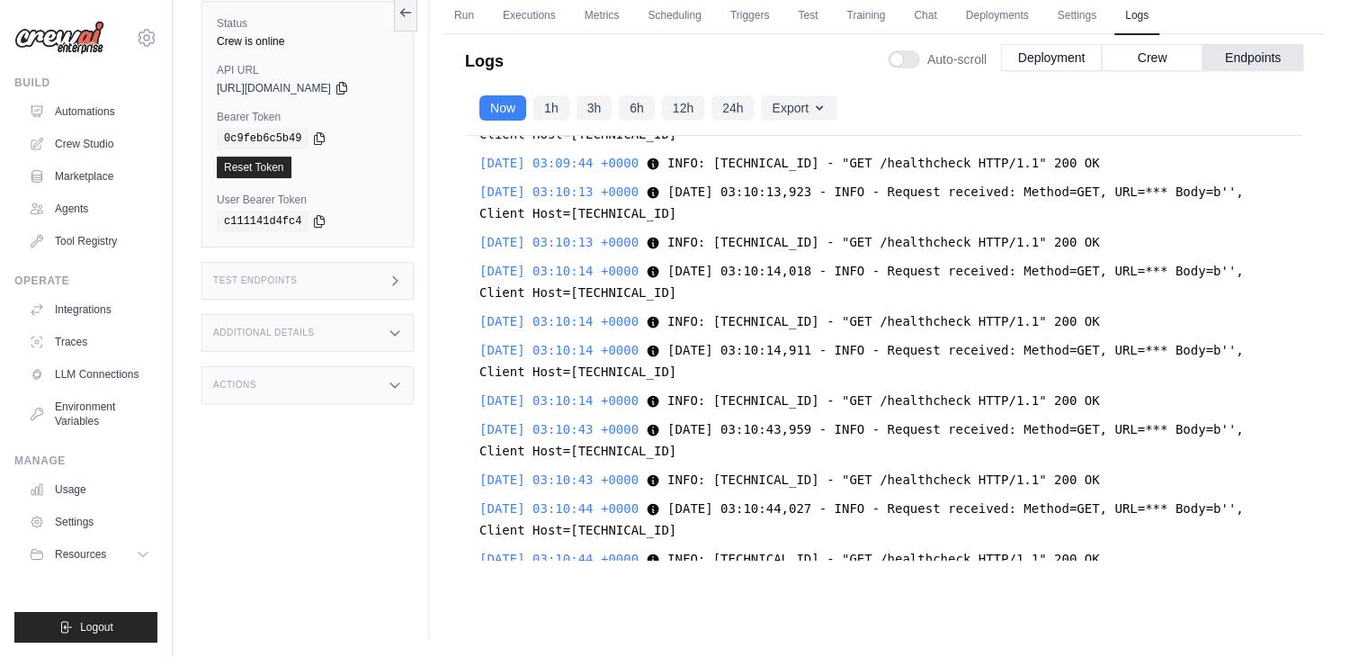
scroll to position [58600, 0]
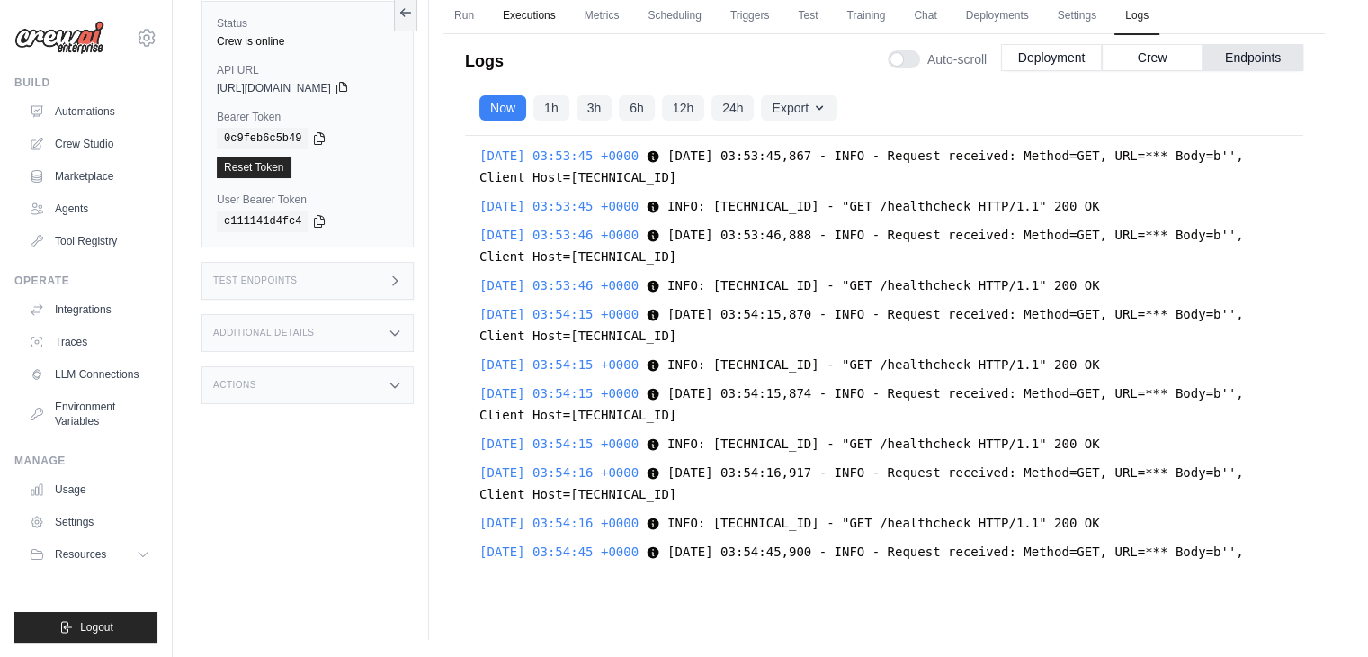
click at [538, 18] on link "Executions" at bounding box center [529, 16] width 75 height 38
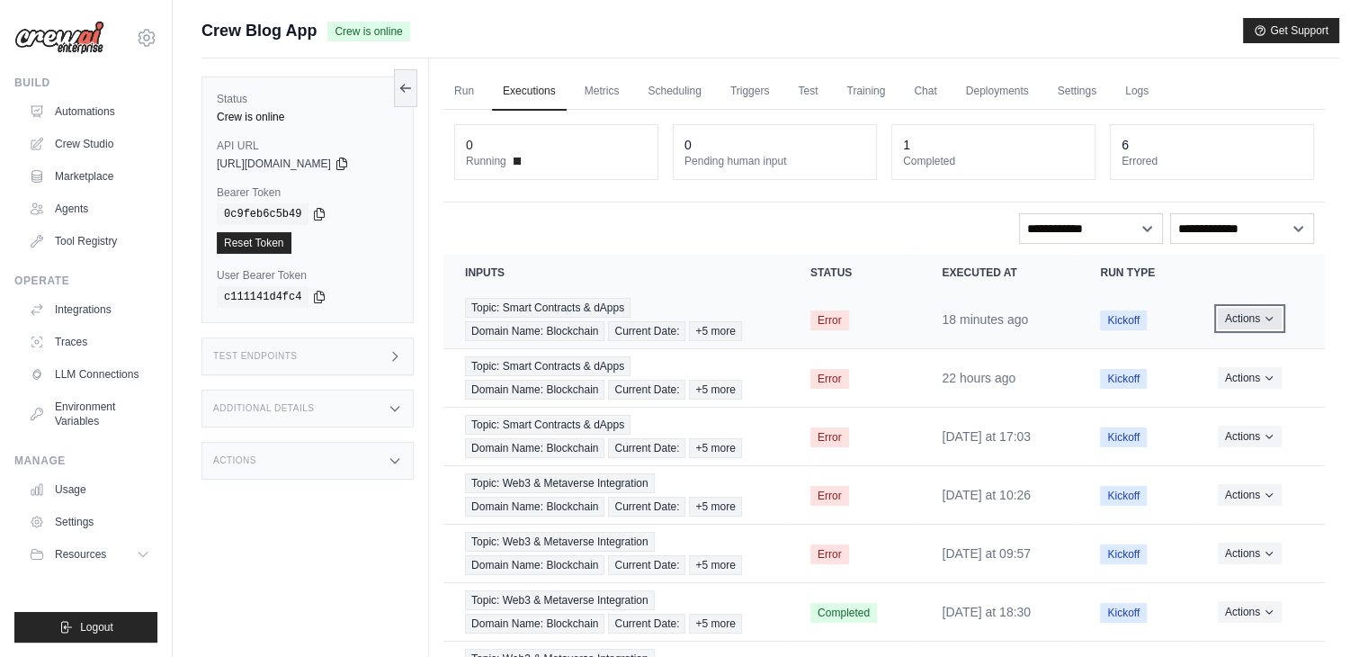
click at [1249, 315] on button "Actions" at bounding box center [1250, 319] width 64 height 22
click at [1236, 354] on link "View Details" at bounding box center [1245, 351] width 115 height 29
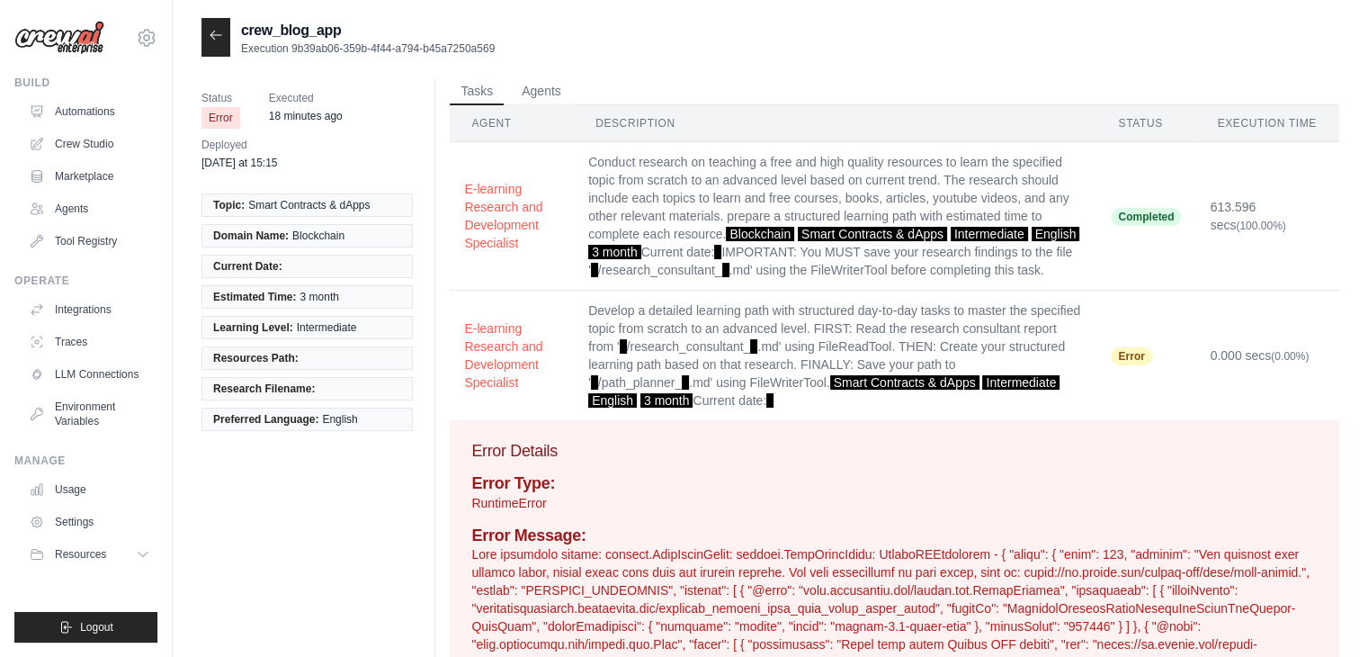
click at [210, 30] on icon at bounding box center [216, 35] width 14 height 14
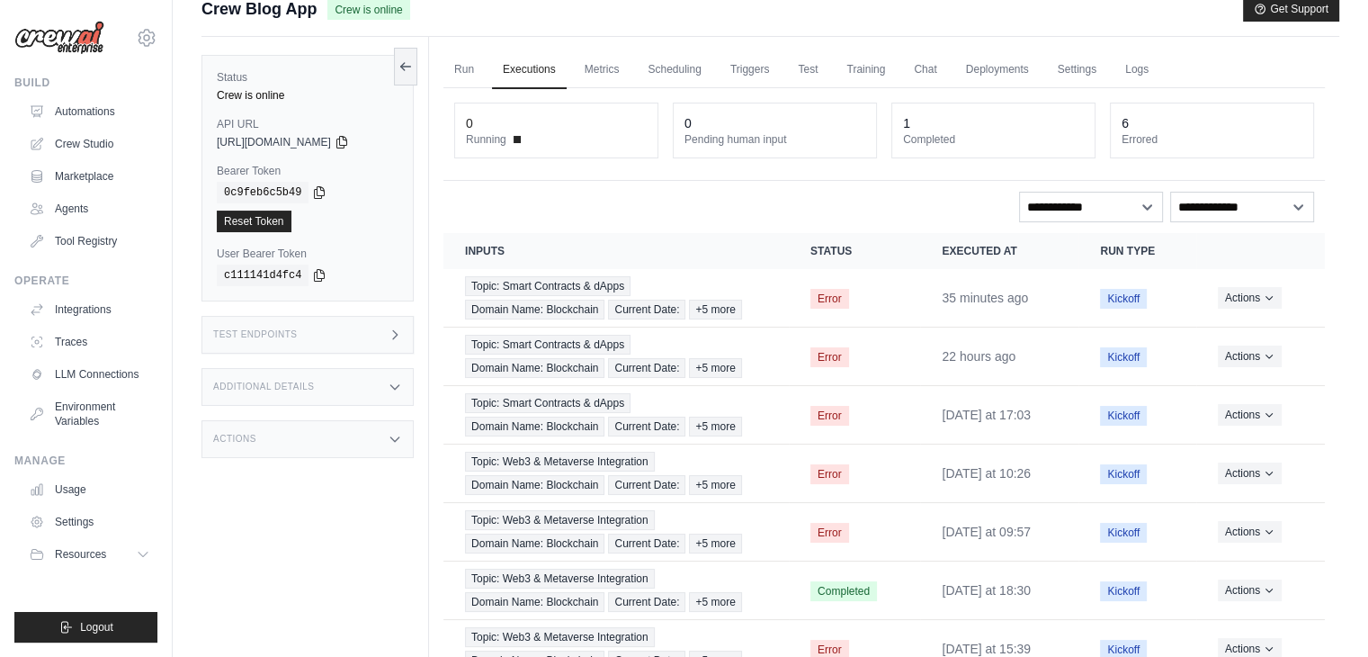
scroll to position [121, 0]
